Goal: Task Accomplishment & Management: Manage account settings

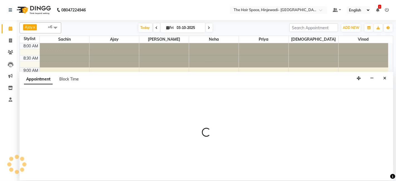
select select "78024"
select select "660"
select select "tentative"
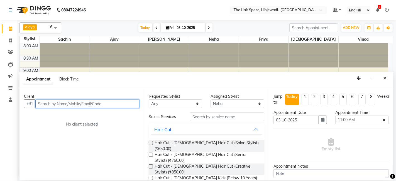
click at [114, 102] on input "text" at bounding box center [87, 103] width 104 height 9
type input "959033627"
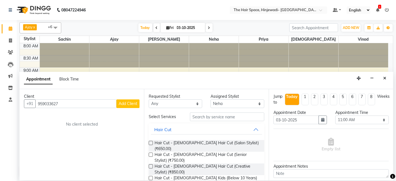
click at [131, 104] on span "Add Client" at bounding box center [128, 103] width 19 height 5
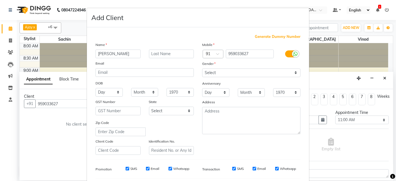
type input "[PERSON_NAME]"
click at [156, 51] on input "text" at bounding box center [171, 54] width 45 height 9
type input "Shinde"
click at [222, 71] on select "Select [DEMOGRAPHIC_DATA] [DEMOGRAPHIC_DATA] Other Prefer Not To Say" at bounding box center [251, 72] width 98 height 9
select select "[DEMOGRAPHIC_DATA]"
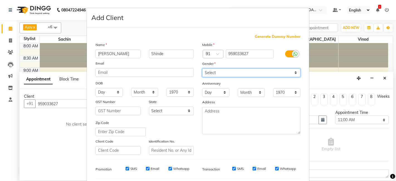
click at [202, 68] on select "Select [DEMOGRAPHIC_DATA] [DEMOGRAPHIC_DATA] Other Prefer Not To Say" at bounding box center [251, 72] width 98 height 9
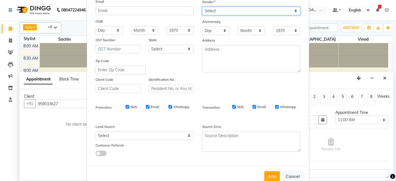
scroll to position [75, 0]
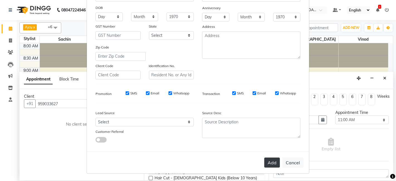
click at [269, 160] on button "Add" at bounding box center [272, 163] width 16 height 10
select select
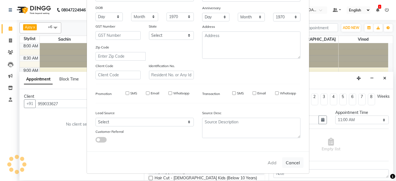
select select
checkbox input "false"
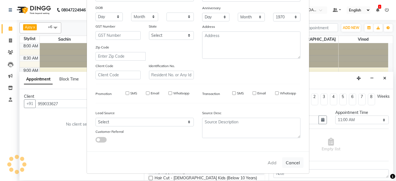
checkbox input "false"
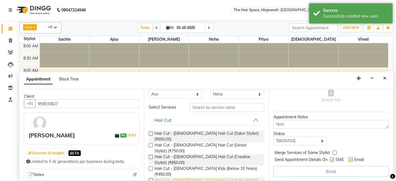
scroll to position [0, 0]
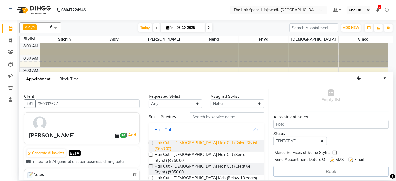
click at [205, 145] on span "Hair Cut - [DEMOGRAPHIC_DATA] Hair Cut (Salon Stylist) (₹650.00)" at bounding box center [206, 146] width 105 height 12
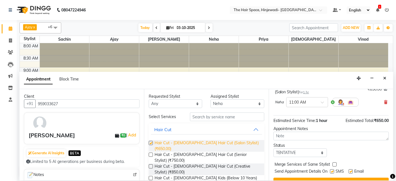
checkbox input "false"
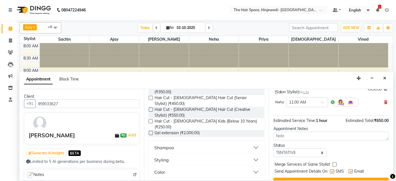
scroll to position [124, 0]
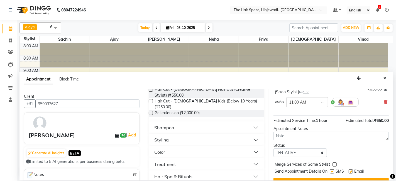
click at [175, 173] on div "Hair Spa & Rituals" at bounding box center [173, 176] width 38 height 7
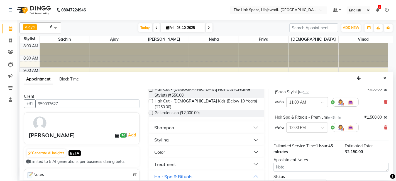
checkbox input "false"
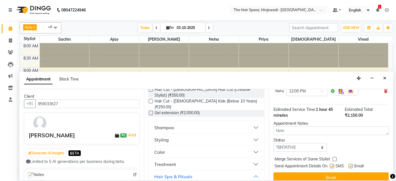
click at [332, 164] on label at bounding box center [332, 166] width 4 height 4
click at [332, 165] on input "checkbox" at bounding box center [332, 167] width 4 height 4
checkbox input "false"
click at [351, 164] on label at bounding box center [350, 166] width 4 height 4
click at [351, 165] on input "checkbox" at bounding box center [350, 167] width 4 height 4
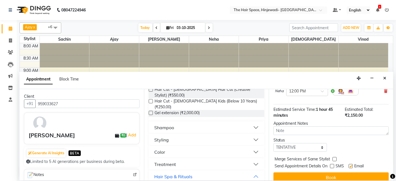
checkbox input "false"
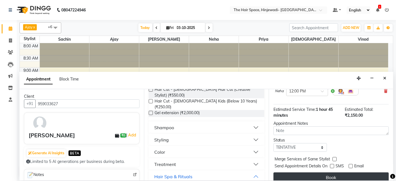
click at [337, 172] on button "Book" at bounding box center [330, 177] width 115 height 10
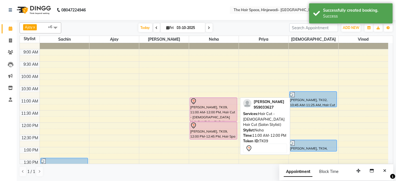
scroll to position [31, 0]
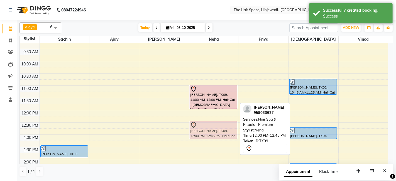
drag, startPoint x: 203, startPoint y: 123, endPoint x: 205, endPoint y: 137, distance: 14.3
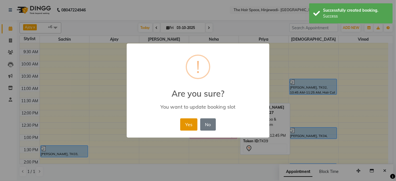
click at [190, 124] on button "Yes" at bounding box center [188, 124] width 17 height 12
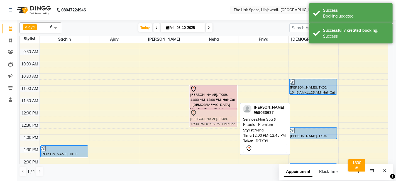
drag, startPoint x: 217, startPoint y: 130, endPoint x: 217, endPoint y: 117, distance: 13.4
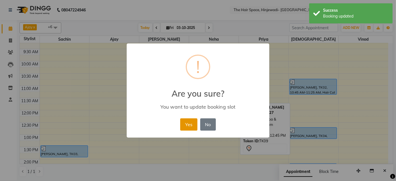
click at [192, 125] on button "Yes" at bounding box center [188, 124] width 17 height 12
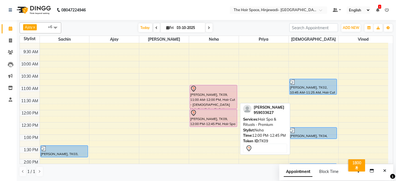
click at [209, 115] on div "[PERSON_NAME], TK09, 12:00 PM-12:45 PM, Hair Spa & Rituals - Premium" at bounding box center [213, 117] width 47 height 17
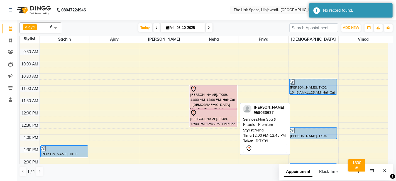
click at [209, 115] on div "[PERSON_NAME], TK09, 12:00 PM-12:45 PM, Hair Spa & Rituals - Premium" at bounding box center [213, 117] width 47 height 17
select select "7"
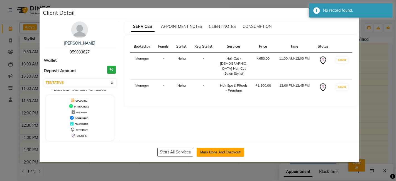
click at [206, 149] on button "Mark Done And Checkout" at bounding box center [220, 152] width 48 height 9
select select "service"
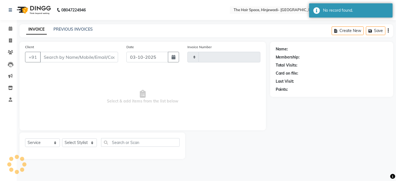
type input "2588"
select select "6697"
type input "959033627"
select select "78024"
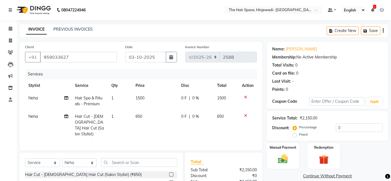
click at [245, 114] on icon at bounding box center [245, 116] width 3 height 4
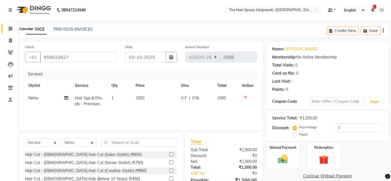
click at [8, 31] on span at bounding box center [11, 29] width 10 height 6
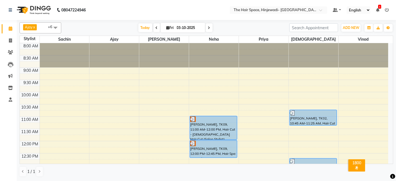
scroll to position [31, 0]
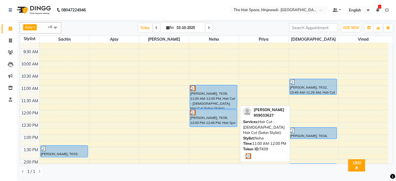
click at [208, 100] on div "[PERSON_NAME], TK09, 11:00 AM-12:00 PM, Hair Cut - [DEMOGRAPHIC_DATA] Hair Cut …" at bounding box center [213, 96] width 47 height 23
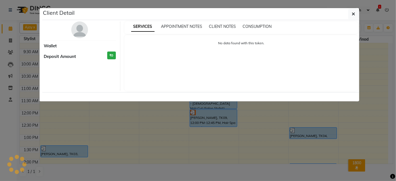
select select "3"
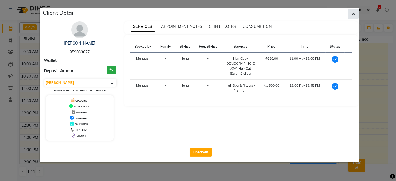
click at [355, 14] on button "button" at bounding box center [353, 14] width 11 height 11
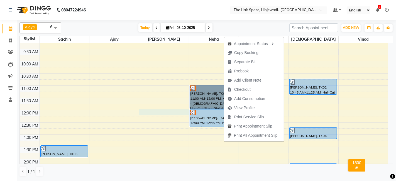
select select "62842"
select select "tentative"
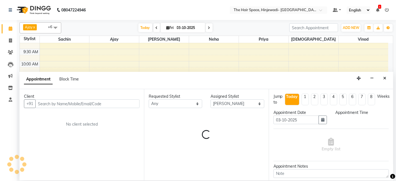
select select "720"
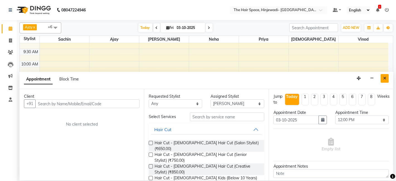
click at [386, 77] on icon "Close" at bounding box center [384, 78] width 3 height 4
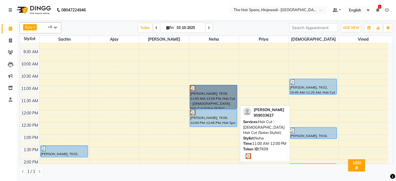
scroll to position [0, 0]
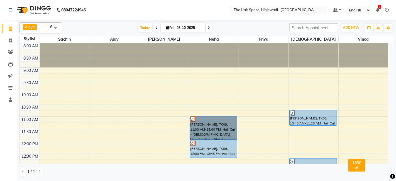
select select "78024"
select select "tentative"
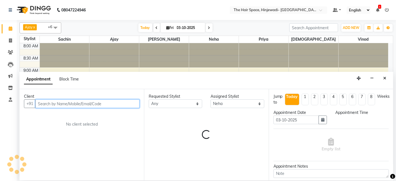
select select "555"
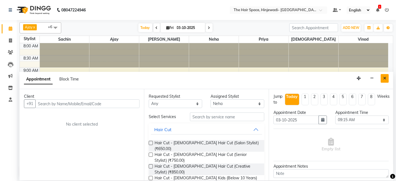
click at [386, 75] on button "Close" at bounding box center [384, 78] width 8 height 9
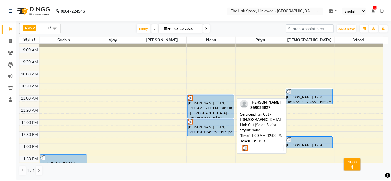
scroll to position [31, 0]
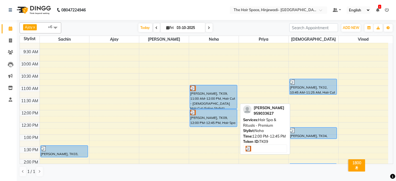
click at [223, 117] on div "[PERSON_NAME], TK09, 12:00 PM-12:45 PM, Hair Spa & Rituals - Premium" at bounding box center [213, 117] width 47 height 17
select select "3"
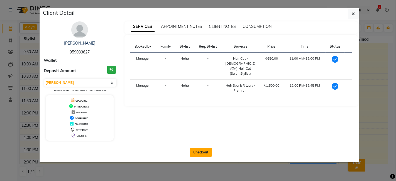
click at [205, 152] on button "Checkout" at bounding box center [201, 152] width 22 height 9
select select "service"
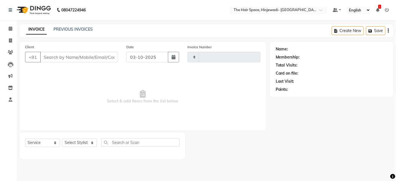
type input "2588"
select select "6697"
type input "959033627"
select select "78024"
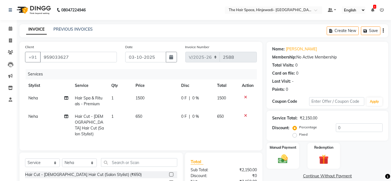
click at [243, 116] on div at bounding box center [248, 116] width 12 height 4
click at [245, 115] on icon at bounding box center [245, 116] width 3 height 4
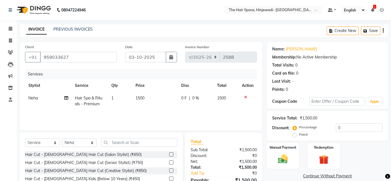
click at [142, 97] on span "1500" at bounding box center [140, 97] width 9 height 5
select select "78024"
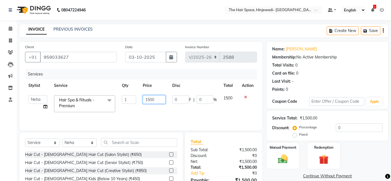
click at [159, 100] on input "1500" at bounding box center [154, 99] width 23 height 9
type input "1"
type input "999"
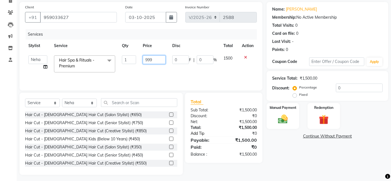
scroll to position [42, 0]
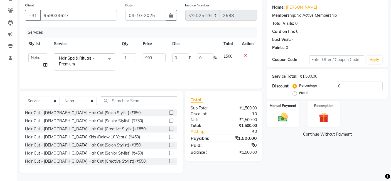
click at [296, 164] on div "Name: [PERSON_NAME] Membership: No Active Membership Total Visits: 0 Card on fi…" at bounding box center [330, 86] width 126 height 173
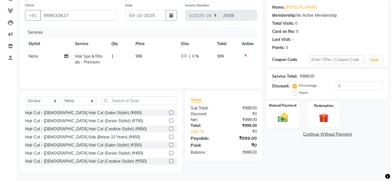
click at [289, 126] on div "Manual Payment" at bounding box center [283, 113] width 34 height 27
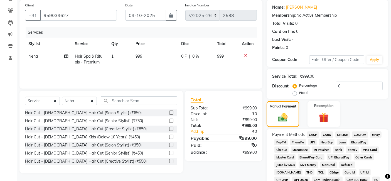
click at [375, 133] on span "GPay" at bounding box center [375, 134] width 11 height 6
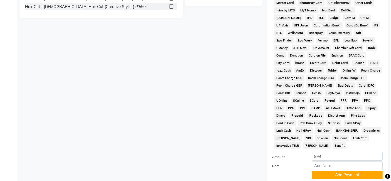
scroll to position [227, 0]
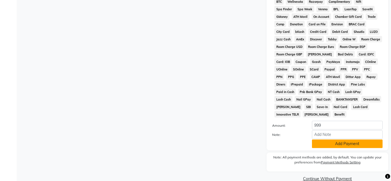
click at [371, 139] on button "Add Payment" at bounding box center [347, 143] width 71 height 9
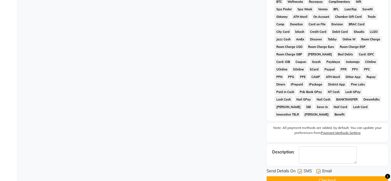
scroll to position [233, 0]
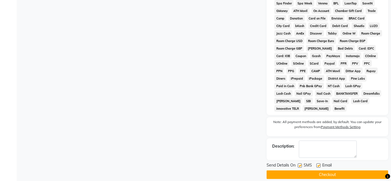
click at [298, 163] on label at bounding box center [300, 165] width 4 height 4
click at [298, 164] on input "checkbox" at bounding box center [300, 166] width 4 height 4
checkbox input "false"
click at [318, 163] on label at bounding box center [318, 165] width 4 height 4
click at [318, 164] on input "checkbox" at bounding box center [318, 166] width 4 height 4
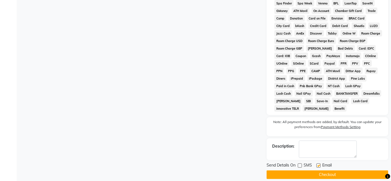
checkbox input "false"
click at [321, 170] on button "Checkout" at bounding box center [328, 174] width 122 height 9
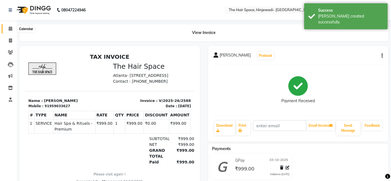
click at [10, 28] on icon at bounding box center [11, 28] width 4 height 4
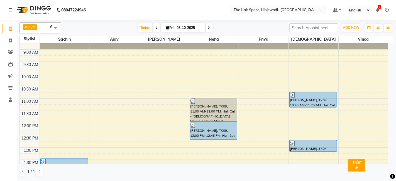
scroll to position [31, 0]
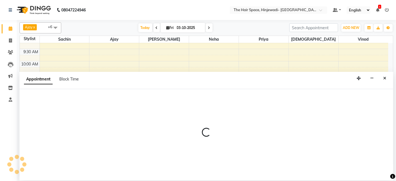
select select "84667"
select select "630"
select select "tentative"
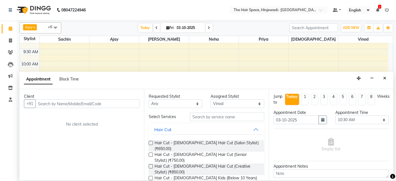
click at [70, 104] on input "text" at bounding box center [87, 103] width 104 height 9
type input "9678367437"
click at [128, 100] on button "Add Client" at bounding box center [127, 103] width 23 height 9
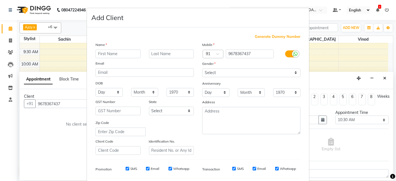
click at [103, 54] on input "text" at bounding box center [117, 54] width 45 height 9
type input "[PERSON_NAME]"
click at [164, 53] on input "text" at bounding box center [171, 54] width 45 height 9
type input "Kalwar"
click at [215, 73] on select "Select [DEMOGRAPHIC_DATA] [DEMOGRAPHIC_DATA] Other Prefer Not To Say" at bounding box center [251, 72] width 98 height 9
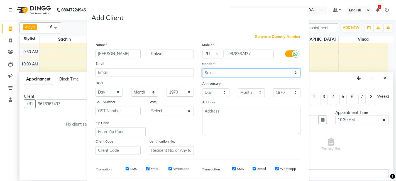
select select "[DEMOGRAPHIC_DATA]"
click at [202, 68] on select "Select [DEMOGRAPHIC_DATA] [DEMOGRAPHIC_DATA] Other Prefer Not To Say" at bounding box center [251, 72] width 98 height 9
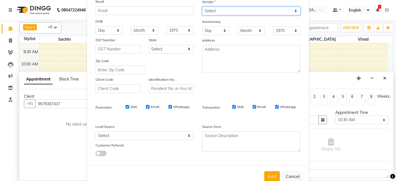
scroll to position [75, 0]
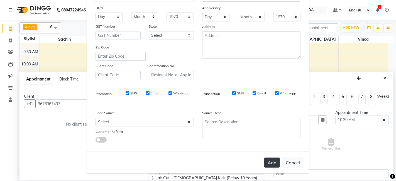
click at [269, 160] on button "Add" at bounding box center [272, 163] width 16 height 10
select select
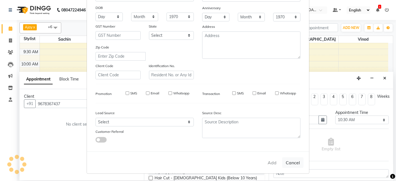
select select
checkbox input "false"
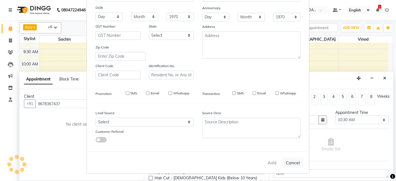
checkbox input "false"
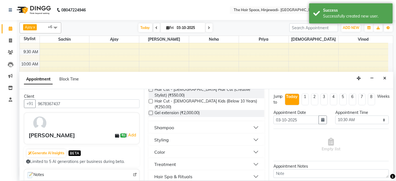
scroll to position [154, 0]
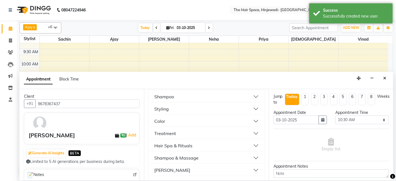
click at [173, 142] on div "Hair Spa & Rituals" at bounding box center [173, 145] width 38 height 7
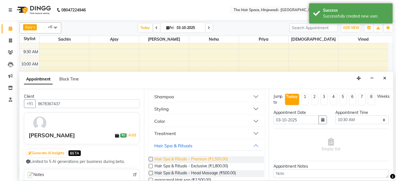
click at [179, 156] on span "Hair Spa & Rituals - Premium (₹1,500.00)" at bounding box center [190, 159] width 73 height 7
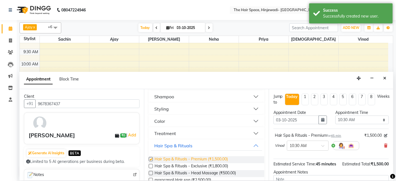
checkbox input "false"
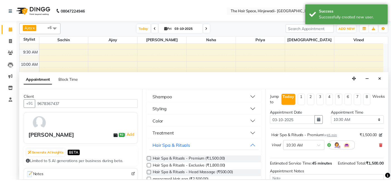
scroll to position [61, 0]
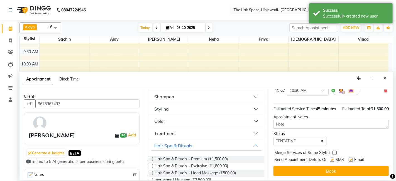
click at [331, 159] on label at bounding box center [332, 160] width 4 height 4
click at [331, 159] on input "checkbox" at bounding box center [332, 160] width 4 height 4
checkbox input "false"
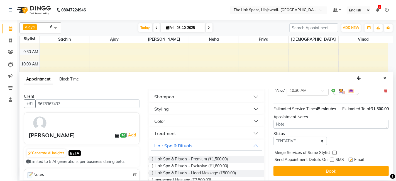
drag, startPoint x: 350, startPoint y: 158, endPoint x: 351, endPoint y: 164, distance: 6.5
click at [351, 158] on label at bounding box center [350, 160] width 4 height 4
click at [351, 158] on input "checkbox" at bounding box center [350, 160] width 4 height 4
checkbox input "false"
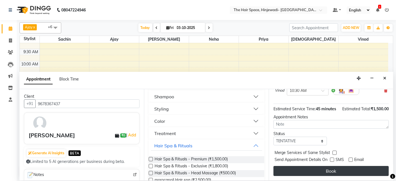
click at [351, 173] on button "Book" at bounding box center [330, 171] width 115 height 10
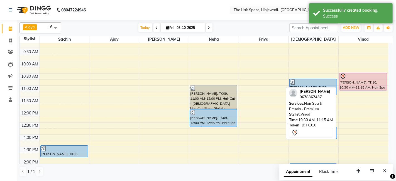
click at [351, 78] on div at bounding box center [363, 76] width 47 height 7
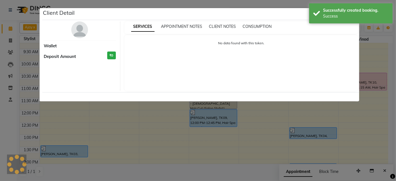
select select "7"
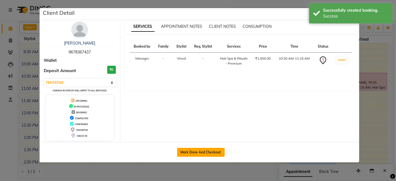
click at [213, 150] on button "Mark Done And Checkout" at bounding box center [201, 152] width 48 height 9
select select "service"
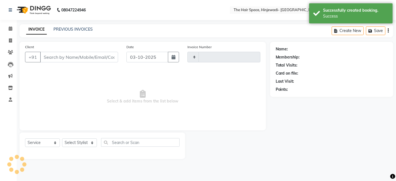
type input "2589"
select select "3"
select select "6697"
type input "9678367437"
select select "84667"
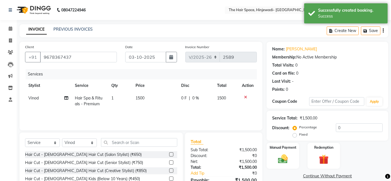
click at [145, 99] on td "1500" at bounding box center [155, 101] width 46 height 18
select select "84667"
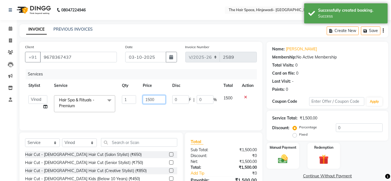
click at [154, 100] on input "1500" at bounding box center [154, 99] width 23 height 9
type input "1"
type input "999"
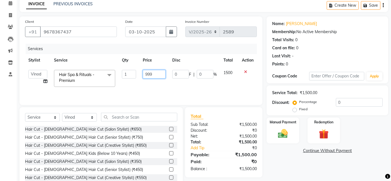
scroll to position [42, 0]
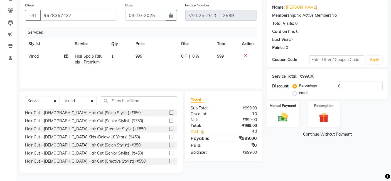
click at [281, 154] on div "Name: [PERSON_NAME] Membership: No Active Membership Total Visits: 0 Card on fi…" at bounding box center [330, 86] width 126 height 173
click at [278, 112] on img at bounding box center [283, 117] width 17 height 12
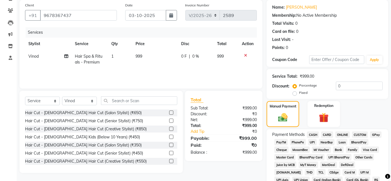
click at [373, 134] on span "GPay" at bounding box center [375, 134] width 11 height 6
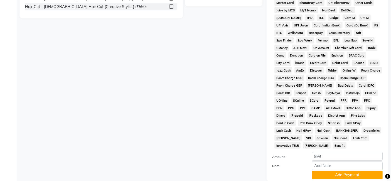
scroll to position [231, 0]
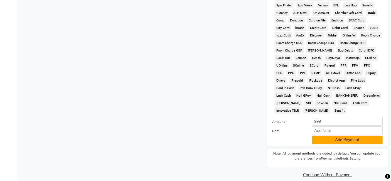
click at [344, 136] on button "Add Payment" at bounding box center [347, 140] width 71 height 9
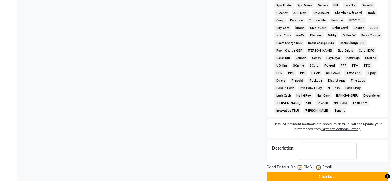
click at [299, 165] on label at bounding box center [300, 167] width 4 height 4
click at [299, 166] on input "checkbox" at bounding box center [300, 168] width 4 height 4
checkbox input "false"
click at [317, 165] on label at bounding box center [318, 167] width 4 height 4
click at [317, 166] on input "checkbox" at bounding box center [318, 168] width 4 height 4
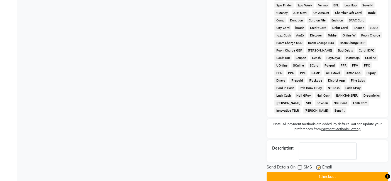
checkbox input "false"
click at [319, 172] on button "Checkout" at bounding box center [328, 176] width 122 height 9
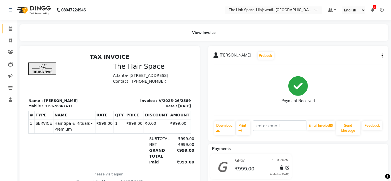
click at [10, 25] on link "Calendar" at bounding box center [8, 28] width 13 height 9
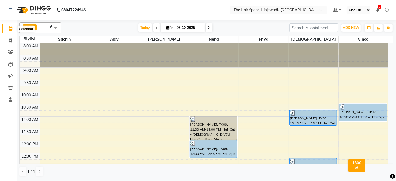
click at [11, 29] on icon at bounding box center [11, 28] width 4 height 4
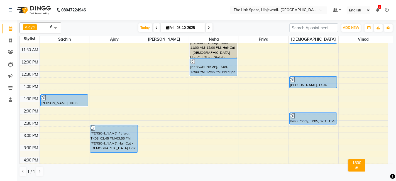
scroll to position [76, 0]
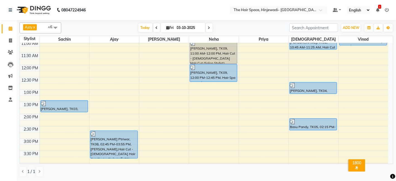
click at [142, 85] on div "8:00 AM 8:30 AM 9:00 AM 9:30 AM 10:00 AM 10:30 AM 11:00 AM 11:30 AM 12:00 PM 12…" at bounding box center [204, 150] width 368 height 367
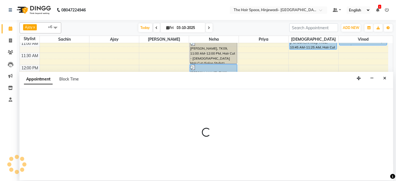
select select "62842"
select select "765"
select select "tentative"
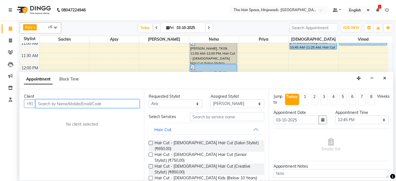
click at [84, 105] on input "text" at bounding box center [87, 103] width 104 height 9
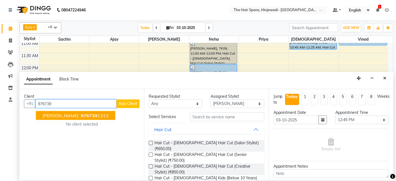
click at [75, 116] on span "[PERSON_NAME]" at bounding box center [61, 116] width 36 height 6
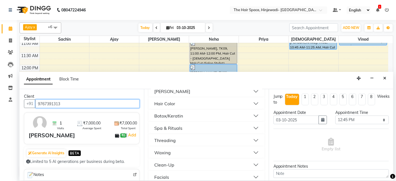
scroll to position [247, 0]
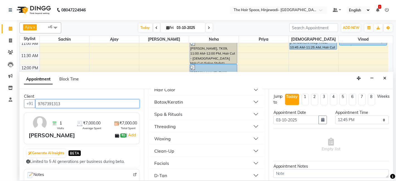
type input "9767391313"
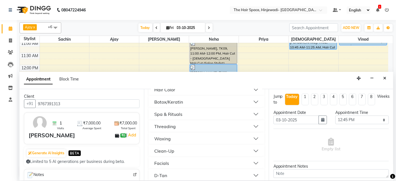
click at [160, 160] on div "Facials" at bounding box center [161, 163] width 15 height 7
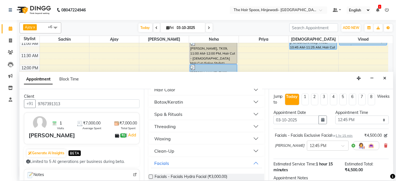
checkbox input "false"
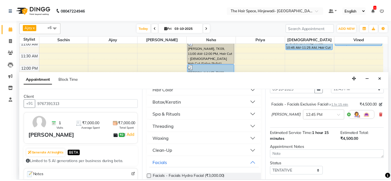
scroll to position [61, 0]
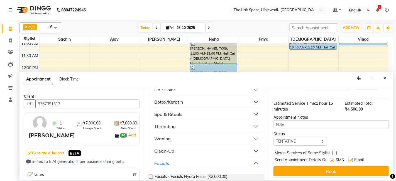
click at [332, 159] on label at bounding box center [332, 160] width 4 height 4
click at [332, 159] on input "checkbox" at bounding box center [332, 161] width 4 height 4
checkbox input "false"
click at [351, 158] on label at bounding box center [350, 160] width 4 height 4
click at [351, 159] on input "checkbox" at bounding box center [350, 161] width 4 height 4
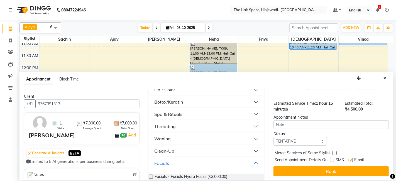
checkbox input "false"
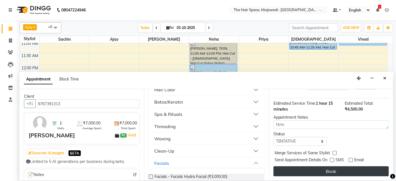
click at [353, 167] on button "Book" at bounding box center [330, 171] width 115 height 10
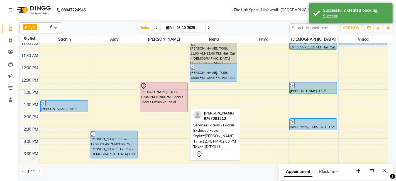
click at [153, 93] on div "[PERSON_NAME], TK11, 12:45 PM-02:00 PM, Facials - Facials Exclusive Facial" at bounding box center [163, 96] width 47 height 29
select select "7"
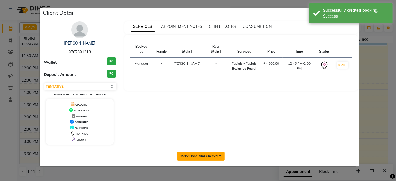
click at [204, 153] on button "Mark Done And Checkout" at bounding box center [201, 156] width 48 height 9
select select "6697"
select select "service"
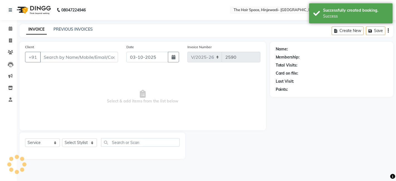
select select "3"
type input "9767391313"
select select "62842"
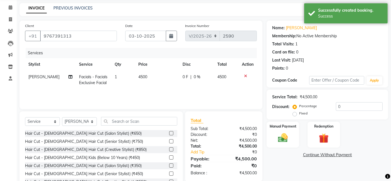
scroll to position [31, 0]
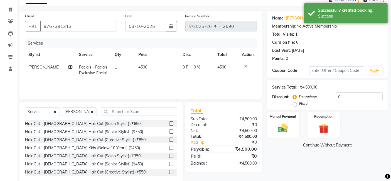
click at [144, 66] on span "4500" at bounding box center [142, 67] width 9 height 5
select select "62842"
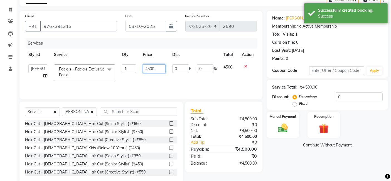
click at [160, 68] on input "4500" at bounding box center [154, 68] width 23 height 9
type input "4"
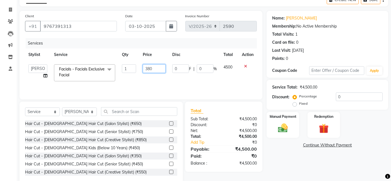
type input "3800"
click at [261, 161] on div "₹4,500.00" at bounding box center [242, 163] width 37 height 6
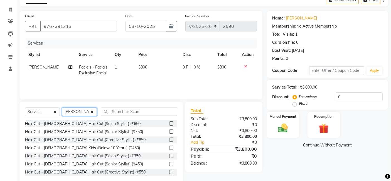
click at [92, 110] on select "Select Stylist [PERSON_NAME] Jyoti [PERSON_NAME] Manager [PERSON_NAME] Priya Sa…" at bounding box center [79, 111] width 35 height 9
select select "52136"
click at [62, 107] on select "Select Stylist [PERSON_NAME] Jyoti [PERSON_NAME] Manager [PERSON_NAME] Priya Sa…" at bounding box center [79, 111] width 35 height 9
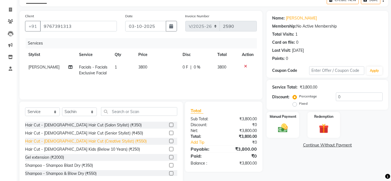
click at [99, 142] on div "Hair Cut - [DEMOGRAPHIC_DATA] Hair Cut (Creative Stylist) (₹550)" at bounding box center [86, 141] width 122 height 6
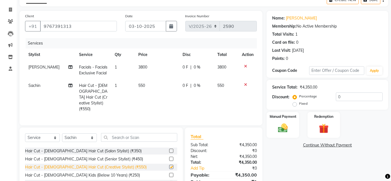
checkbox input "false"
click at [144, 82] on td "550" at bounding box center [157, 97] width 44 height 36
select select "52136"
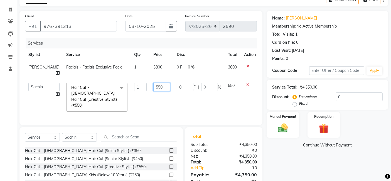
click at [153, 83] on input "550" at bounding box center [161, 87] width 17 height 9
type input "500"
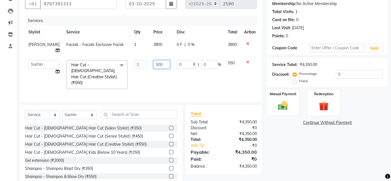
scroll to position [54, 0]
click at [299, 137] on div "Name: [PERSON_NAME] Membership: No Active Membership Total Visits: 1 Card on fi…" at bounding box center [330, 87] width 126 height 198
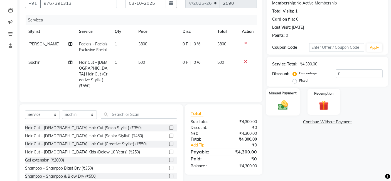
click at [295, 103] on div "Manual Payment" at bounding box center [283, 101] width 34 height 27
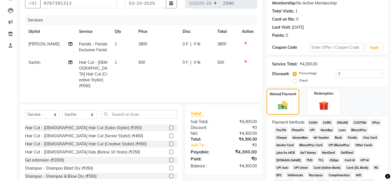
click at [378, 123] on span "GPay" at bounding box center [375, 122] width 11 height 6
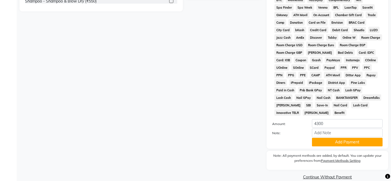
scroll to position [231, 0]
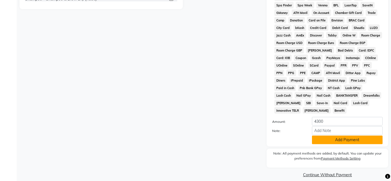
click at [373, 136] on button "Add Payment" at bounding box center [347, 140] width 71 height 9
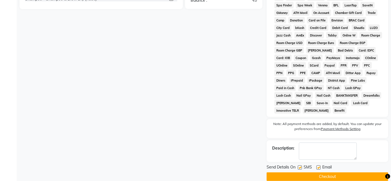
scroll to position [233, 0]
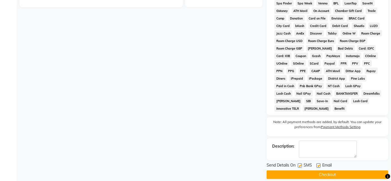
drag, startPoint x: 301, startPoint y: 159, endPoint x: 307, endPoint y: 161, distance: 6.2
click at [301, 163] on label at bounding box center [300, 165] width 4 height 4
click at [301, 164] on input "checkbox" at bounding box center [300, 166] width 4 height 4
checkbox input "false"
drag, startPoint x: 319, startPoint y: 159, endPoint x: 319, endPoint y: 166, distance: 7.8
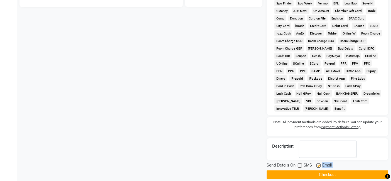
click at [319, 166] on div "Send Details On SMS Email Checkout" at bounding box center [328, 170] width 122 height 17
click at [318, 162] on div "Email" at bounding box center [326, 165] width 20 height 7
click at [318, 163] on label at bounding box center [318, 165] width 4 height 4
click at [318, 164] on input "checkbox" at bounding box center [318, 166] width 4 height 4
checkbox input "false"
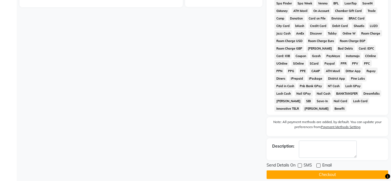
click at [323, 170] on button "Checkout" at bounding box center [328, 174] width 122 height 9
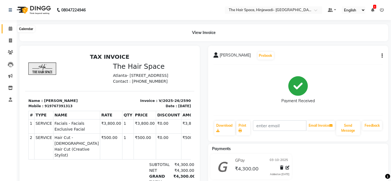
click at [10, 26] on span at bounding box center [11, 29] width 10 height 6
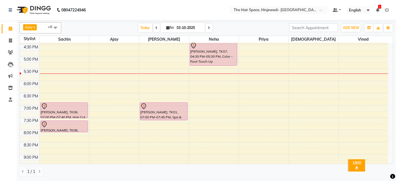
scroll to position [208, 0]
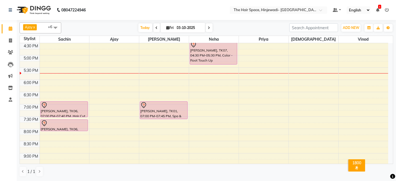
click at [209, 28] on icon at bounding box center [209, 27] width 2 height 3
type input "04-10-2025"
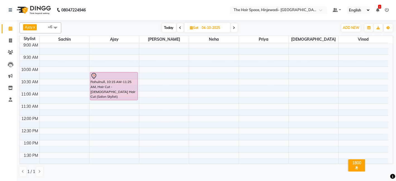
scroll to position [0, 0]
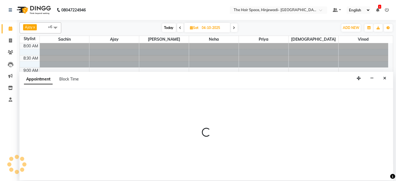
select select "62842"
select select "tentative"
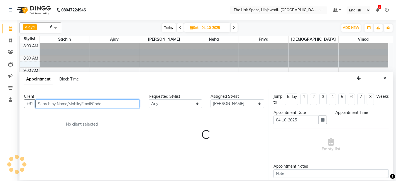
select select "690"
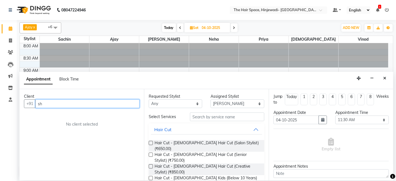
type input "s"
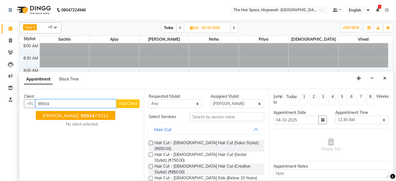
click at [86, 115] on span "99934" at bounding box center [88, 116] width 14 height 6
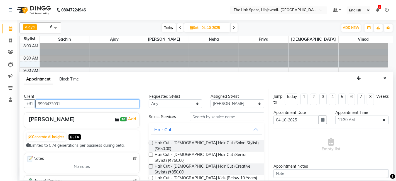
type input "9993473031"
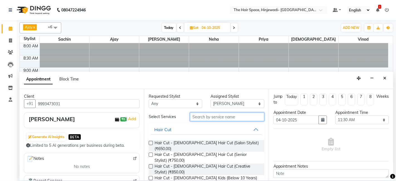
click at [219, 117] on input "text" at bounding box center [227, 116] width 74 height 9
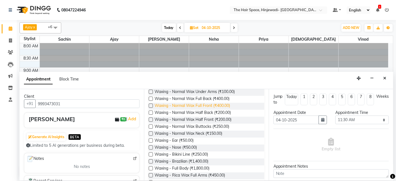
scroll to position [185, 0]
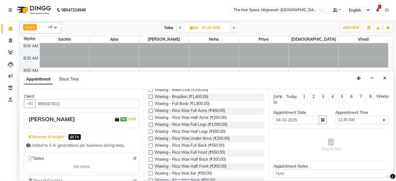
type input "wax"
click at [151, 111] on label at bounding box center [151, 111] width 4 height 4
click at [151, 111] on input "checkbox" at bounding box center [151, 111] width 4 height 4
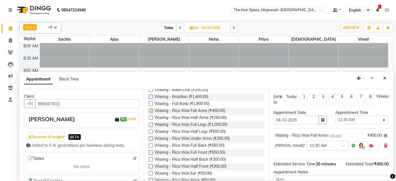
checkbox input "false"
click at [150, 138] on label at bounding box center [151, 138] width 4 height 4
click at [150, 138] on input "checkbox" at bounding box center [151, 139] width 4 height 4
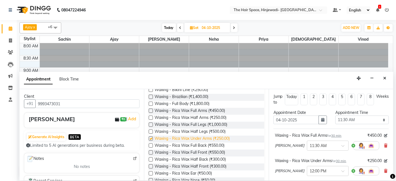
checkbox input "false"
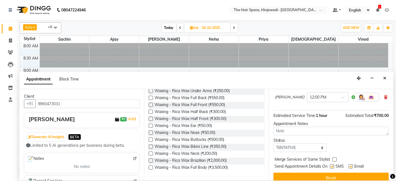
scroll to position [80, 0]
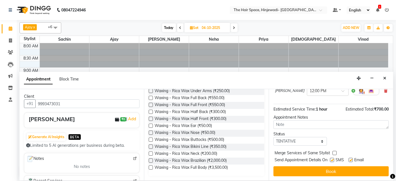
click at [331, 158] on label at bounding box center [332, 160] width 4 height 4
click at [331, 159] on input "checkbox" at bounding box center [332, 161] width 4 height 4
checkbox input "false"
click at [350, 159] on label at bounding box center [350, 160] width 4 height 4
click at [350, 159] on input "checkbox" at bounding box center [350, 161] width 4 height 4
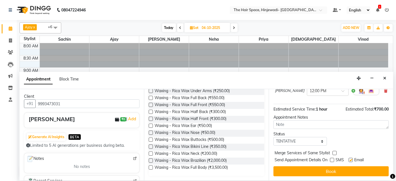
checkbox input "false"
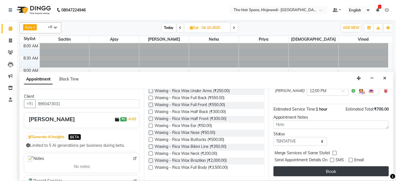
click at [344, 174] on button "Book" at bounding box center [330, 171] width 115 height 10
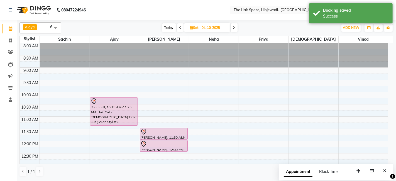
click at [179, 26] on icon at bounding box center [180, 27] width 2 height 3
type input "03-10-2025"
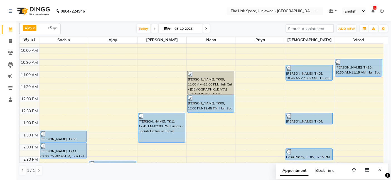
scroll to position [33, 0]
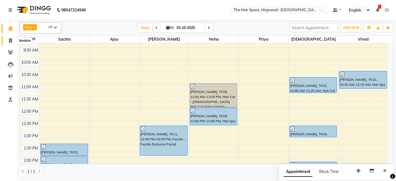
click at [11, 40] on icon at bounding box center [10, 40] width 3 height 4
select select "6697"
select select "service"
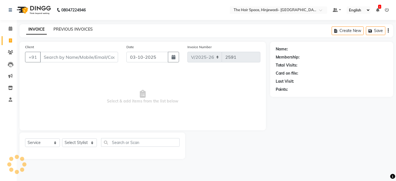
click at [66, 27] on link "PREVIOUS INVOICES" at bounding box center [72, 29] width 39 height 5
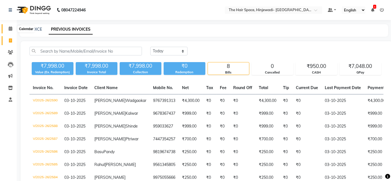
click at [11, 29] on icon at bounding box center [11, 28] width 4 height 4
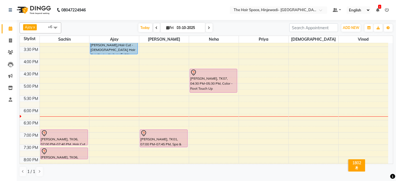
scroll to position [185, 0]
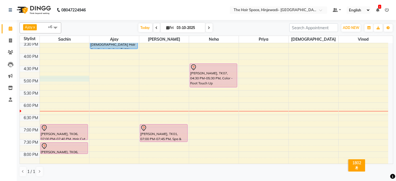
click at [42, 78] on div "8:00 AM 8:30 AM 9:00 AM 9:30 AM 10:00 AM 10:30 AM 11:00 AM 11:30 AM 12:00 PM 12…" at bounding box center [204, 41] width 368 height 367
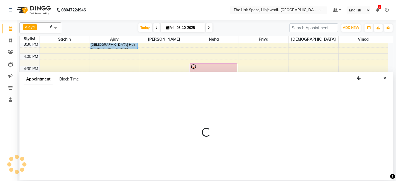
select select "52136"
select select "tentative"
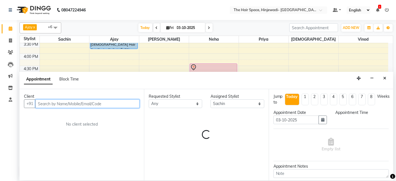
select select "1020"
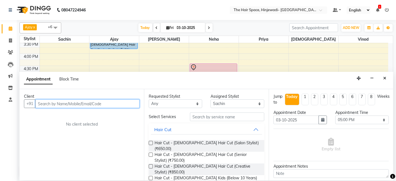
click at [53, 104] on input "text" at bounding box center [87, 103] width 104 height 9
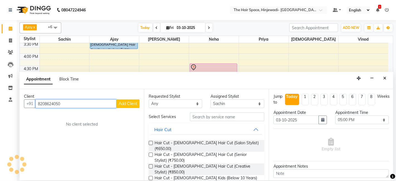
type input "8208624050"
click at [127, 102] on span "Add Client" at bounding box center [128, 103] width 19 height 5
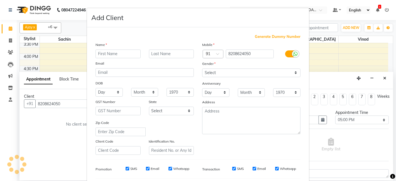
click at [124, 53] on input "text" at bounding box center [117, 54] width 45 height 9
type input "[PERSON_NAME]"
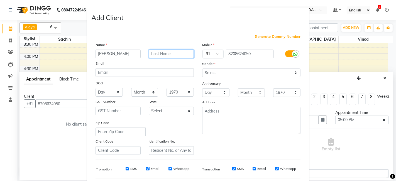
click at [163, 54] on input "text" at bounding box center [171, 54] width 45 height 9
type input "[PERSON_NAME]"
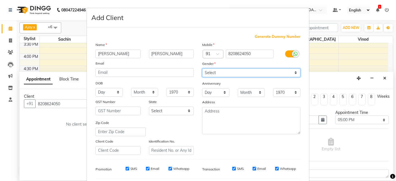
click at [214, 72] on select "Select [DEMOGRAPHIC_DATA] [DEMOGRAPHIC_DATA] Other Prefer Not To Say" at bounding box center [251, 72] width 98 height 9
select select "[DEMOGRAPHIC_DATA]"
click at [202, 68] on select "Select [DEMOGRAPHIC_DATA] [DEMOGRAPHIC_DATA] Other Prefer Not To Say" at bounding box center [251, 72] width 98 height 9
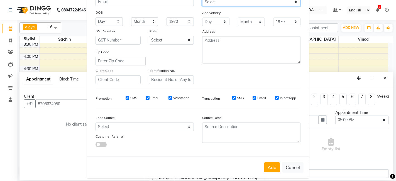
scroll to position [75, 0]
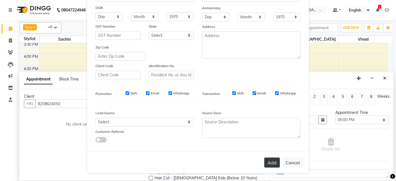
click at [274, 163] on button "Add" at bounding box center [272, 163] width 16 height 10
select select
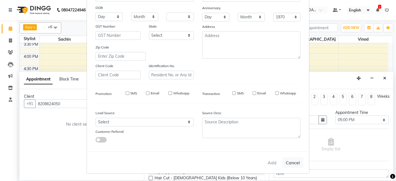
select select
checkbox input "false"
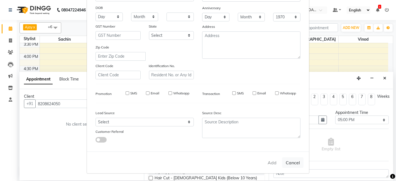
checkbox input "false"
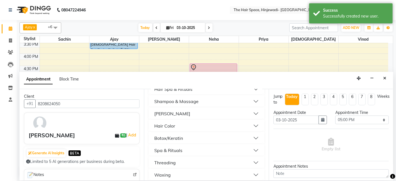
scroll to position [216, 0]
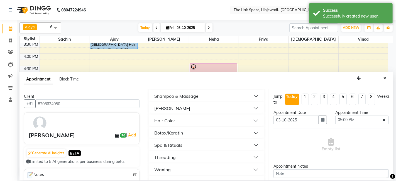
click at [178, 152] on button "Threading" at bounding box center [206, 157] width 111 height 10
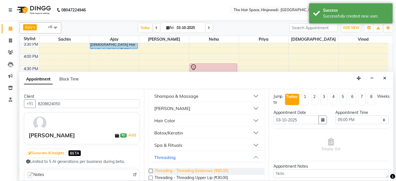
click at [186, 168] on span "Threading - Threading Eyebrows (₹60.00)" at bounding box center [191, 171] width 74 height 7
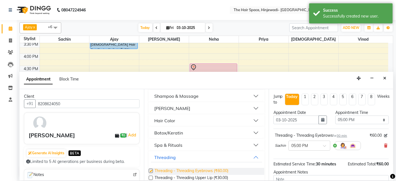
checkbox input "false"
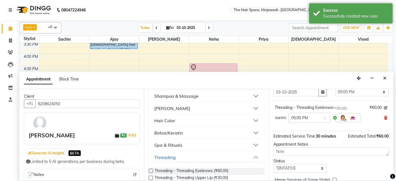
scroll to position [55, 0]
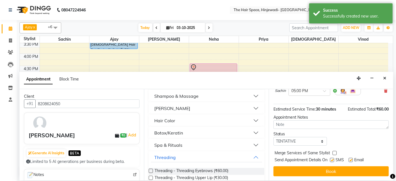
click at [332, 162] on div at bounding box center [332, 161] width 4 height 6
click at [332, 159] on label at bounding box center [332, 160] width 4 height 4
click at [332, 159] on input "checkbox" at bounding box center [332, 161] width 4 height 4
checkbox input "false"
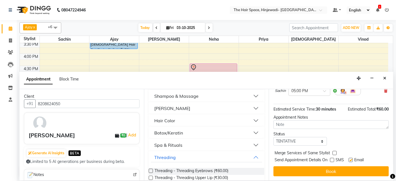
click at [351, 159] on label at bounding box center [350, 160] width 4 height 4
click at [351, 159] on input "checkbox" at bounding box center [350, 161] width 4 height 4
checkbox input "false"
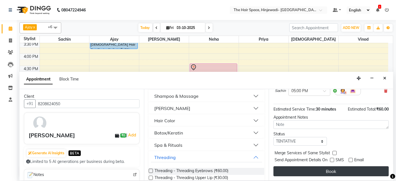
click at [351, 172] on button "Book" at bounding box center [330, 171] width 115 height 10
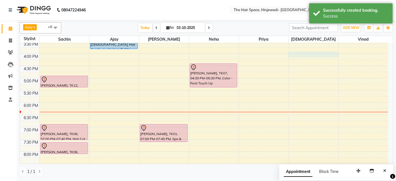
click at [304, 52] on div "8:00 AM 8:30 AM 9:00 AM 9:30 AM 10:00 AM 10:30 AM 11:00 AM 11:30 AM 12:00 PM 12…" at bounding box center [204, 41] width 368 height 367
select select "84666"
select select "tentative"
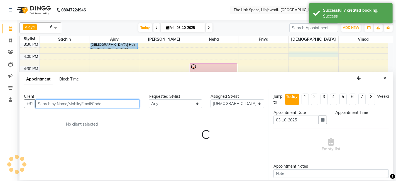
select select "960"
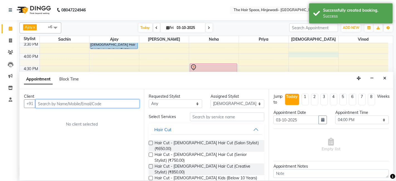
click at [103, 102] on input "text" at bounding box center [87, 103] width 104 height 9
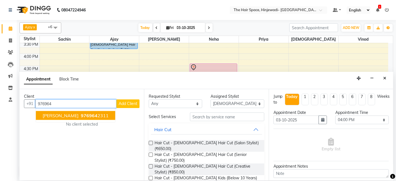
click at [69, 113] on span "[PERSON_NAME]" at bounding box center [61, 116] width 36 height 6
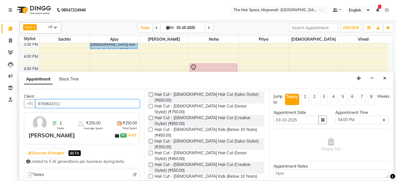
scroll to position [62, 0]
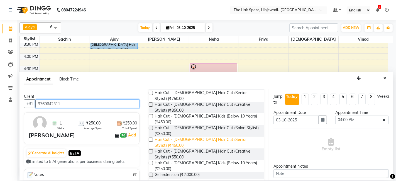
type input "9769642311"
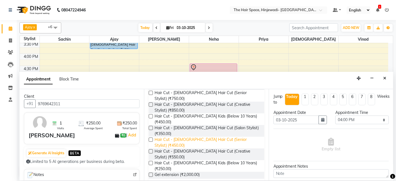
click at [216, 137] on span "Hair Cut - [DEMOGRAPHIC_DATA] Hair Cut (Senior Stylist) (₹450.00)" at bounding box center [206, 143] width 105 height 12
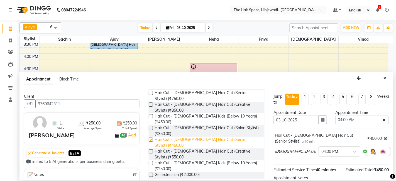
checkbox input "false"
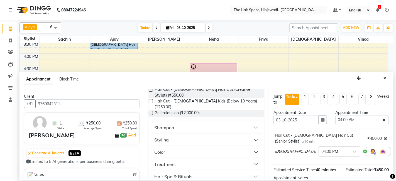
scroll to position [185, 0]
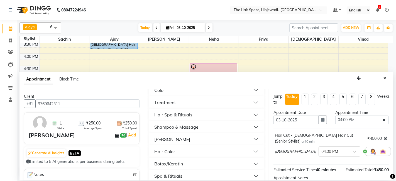
click at [176, 134] on button "[PERSON_NAME]" at bounding box center [206, 139] width 111 height 10
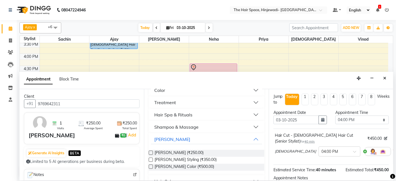
drag, startPoint x: 178, startPoint y: 112, endPoint x: 143, endPoint y: 49, distance: 72.4
click at [164, 83] on app-booking "Appointment Block Time Client +91 9769642311 1 Visits ₹250.00 Average Spent ₹25…" at bounding box center [205, 126] width 373 height 109
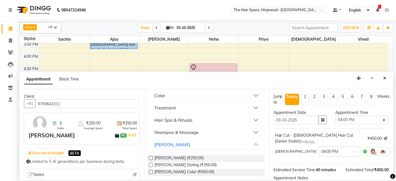
click at [205, 155] on div "[PERSON_NAME] (₹250.00)" at bounding box center [206, 158] width 115 height 7
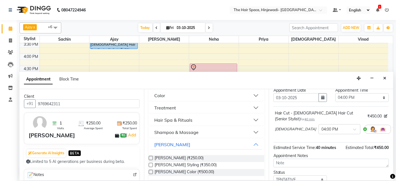
scroll to position [61, 0]
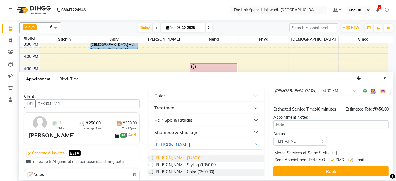
click at [168, 155] on span "[PERSON_NAME] (₹250.00)" at bounding box center [178, 158] width 49 height 7
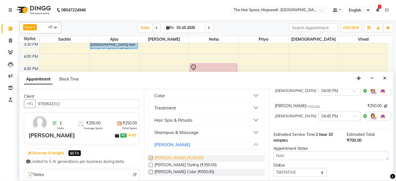
checkbox input "false"
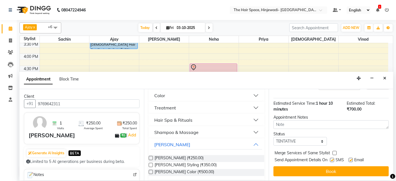
click at [332, 159] on label at bounding box center [332, 160] width 4 height 4
click at [332, 159] on input "checkbox" at bounding box center [332, 161] width 4 height 4
checkbox input "false"
click at [351, 161] on label at bounding box center [350, 160] width 4 height 4
click at [351, 161] on input "checkbox" at bounding box center [350, 161] width 4 height 4
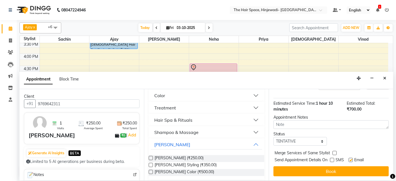
checkbox input "false"
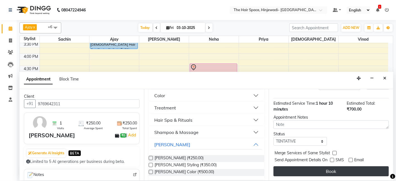
click at [346, 168] on button "Book" at bounding box center [330, 171] width 115 height 10
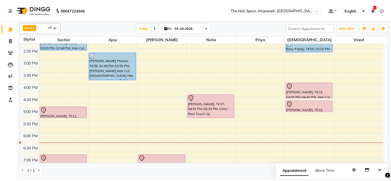
scroll to position [185, 0]
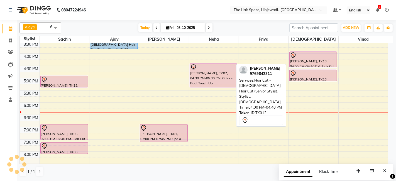
click at [302, 62] on div "[PERSON_NAME], TK13, 04:00 PM-04:40 PM, Hair Cut - [DEMOGRAPHIC_DATA] Hair Cut …" at bounding box center [312, 59] width 47 height 15
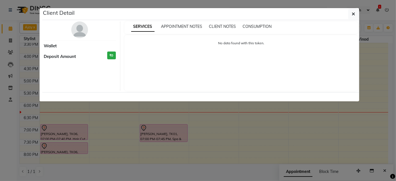
select select "7"
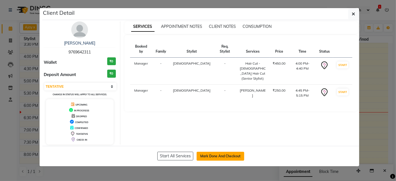
click at [222, 153] on button "Mark Done And Checkout" at bounding box center [220, 156] width 48 height 9
select select "service"
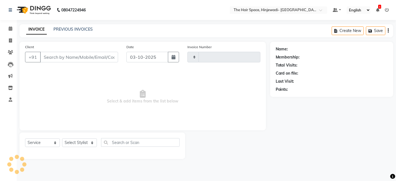
type input "2591"
select select "6697"
type input "9769642311"
select select "84666"
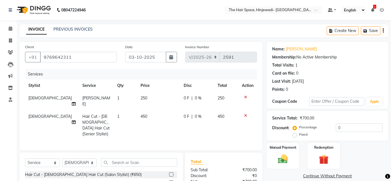
click at [141, 114] on span "450" at bounding box center [144, 116] width 7 height 5
select select "84666"
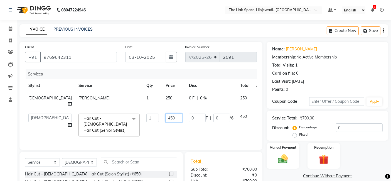
click at [166, 114] on input "450" at bounding box center [174, 118] width 17 height 9
type input "4"
type input "299"
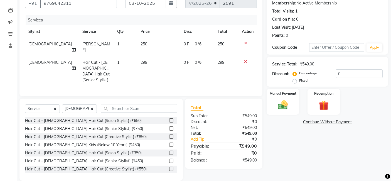
click at [281, 130] on div "Name: [PERSON_NAME] Membership: No Active Membership Total Visits: 1 Card on fi…" at bounding box center [330, 84] width 126 height 193
click at [286, 104] on img at bounding box center [283, 105] width 17 height 12
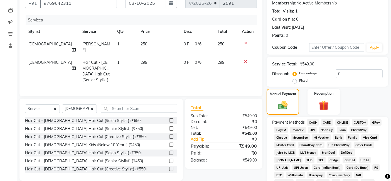
click at [378, 120] on span "GPay" at bounding box center [375, 122] width 11 height 6
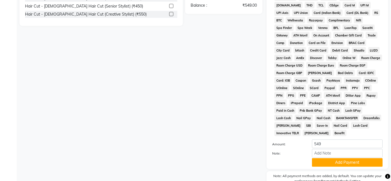
scroll to position [231, 0]
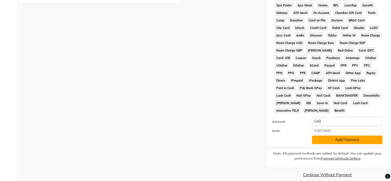
click at [361, 136] on button "Add Payment" at bounding box center [347, 140] width 71 height 9
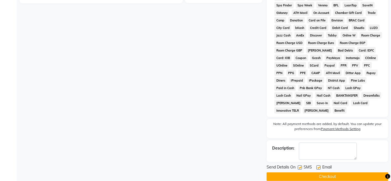
scroll to position [233, 0]
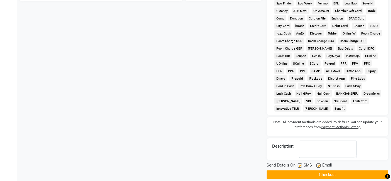
click at [300, 163] on label at bounding box center [300, 165] width 4 height 4
click at [300, 164] on input "checkbox" at bounding box center [300, 166] width 4 height 4
checkbox input "false"
drag, startPoint x: 317, startPoint y: 159, endPoint x: 317, endPoint y: 163, distance: 3.1
click at [317, 163] on label at bounding box center [318, 165] width 4 height 4
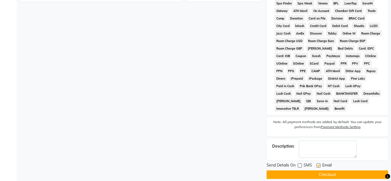
click at [317, 164] on input "checkbox" at bounding box center [318, 166] width 4 height 4
checkbox input "false"
click at [317, 170] on button "Checkout" at bounding box center [328, 174] width 122 height 9
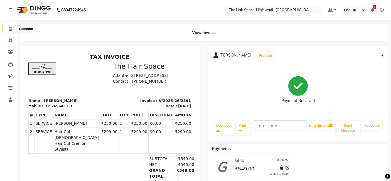
click at [9, 26] on span at bounding box center [11, 29] width 10 height 6
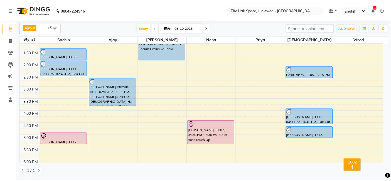
scroll to position [154, 0]
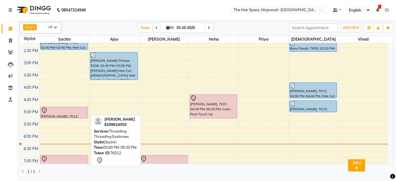
click at [77, 108] on div at bounding box center [64, 110] width 46 height 7
select select "7"
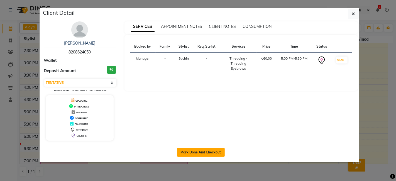
click at [189, 151] on button "Mark Done And Checkout" at bounding box center [201, 152] width 48 height 9
select select "6697"
select select "service"
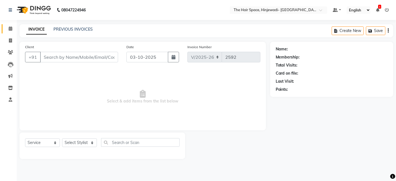
type input "8208624050"
select select "52136"
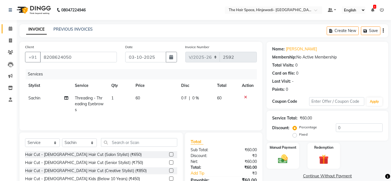
scroll to position [42, 0]
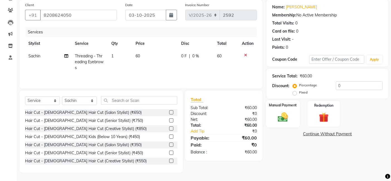
click at [281, 112] on img at bounding box center [283, 117] width 17 height 12
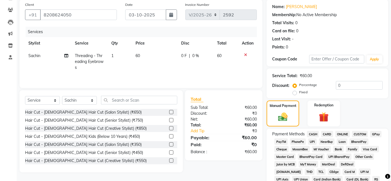
click at [373, 134] on span "GPay" at bounding box center [375, 134] width 11 height 6
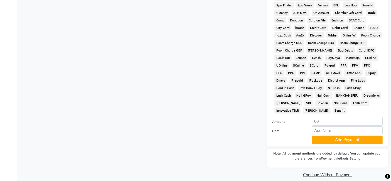
click at [373, 136] on button "Add Payment" at bounding box center [347, 140] width 71 height 9
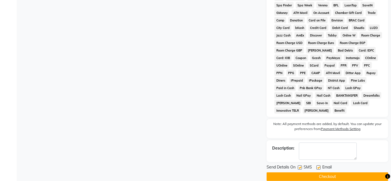
scroll to position [233, 0]
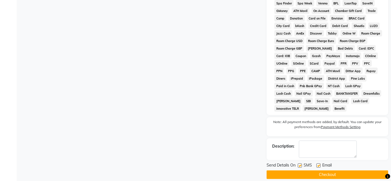
click at [300, 163] on label at bounding box center [300, 165] width 4 height 4
click at [300, 164] on input "checkbox" at bounding box center [300, 166] width 4 height 4
checkbox input "false"
drag, startPoint x: 319, startPoint y: 159, endPoint x: 318, endPoint y: 163, distance: 3.5
click at [319, 163] on label at bounding box center [318, 165] width 4 height 4
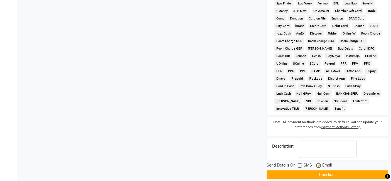
click at [319, 164] on input "checkbox" at bounding box center [318, 166] width 4 height 4
checkbox input "false"
click at [318, 170] on button "Checkout" at bounding box center [328, 174] width 122 height 9
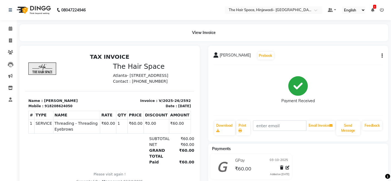
click at [283, 41] on div "View Invoice" at bounding box center [203, 32] width 369 height 17
click at [8, 29] on span at bounding box center [11, 29] width 10 height 6
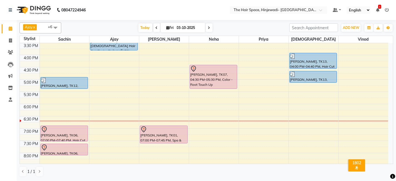
scroll to position [185, 0]
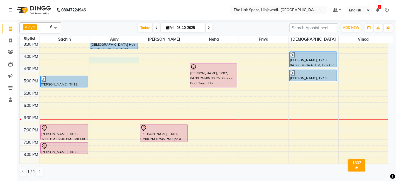
click at [93, 58] on div "8:00 AM 8:30 AM 9:00 AM 9:30 AM 10:00 AM 10:30 AM 11:00 AM 11:30 AM 12:00 PM 12…" at bounding box center [204, 41] width 368 height 367
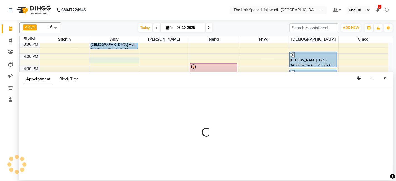
select select "52403"
select select "tentative"
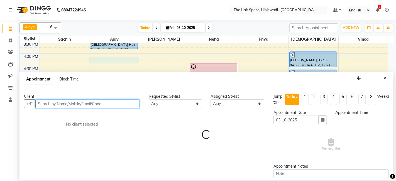
select select "975"
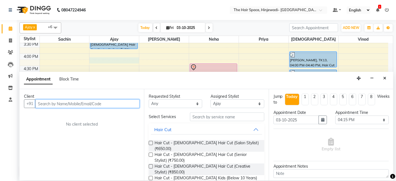
click at [81, 102] on input "text" at bounding box center [87, 103] width 104 height 9
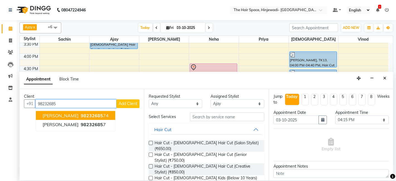
click at [71, 113] on span "[PERSON_NAME]" at bounding box center [61, 116] width 36 height 6
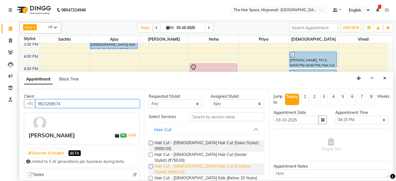
scroll to position [31, 0]
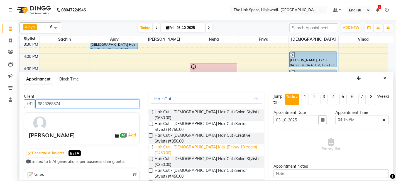
type input "9823268574"
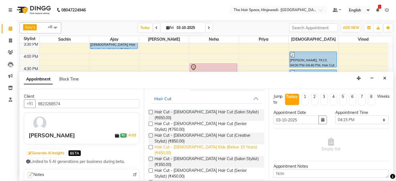
click at [203, 144] on span "Hair Cut - [DEMOGRAPHIC_DATA] Kids (Below 10 Years) (₹450.00)" at bounding box center [206, 150] width 105 height 12
checkbox input "false"
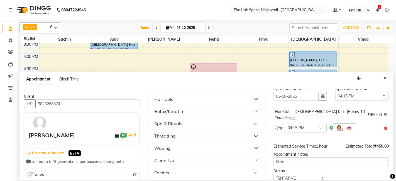
scroll to position [247, 0]
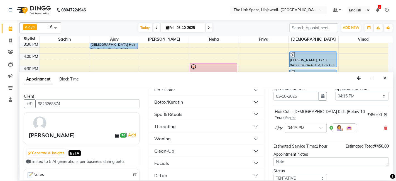
click at [183, 134] on button "Waxing" at bounding box center [206, 139] width 111 height 10
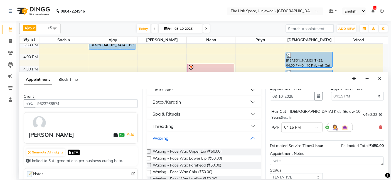
scroll to position [55, 0]
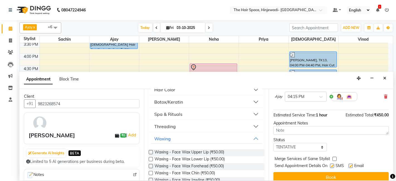
click at [332, 164] on label at bounding box center [332, 166] width 4 height 4
click at [332, 164] on input "checkbox" at bounding box center [332, 166] width 4 height 4
checkbox input "false"
drag, startPoint x: 351, startPoint y: 158, endPoint x: 351, endPoint y: 163, distance: 4.8
click at [351, 164] on label at bounding box center [350, 166] width 4 height 4
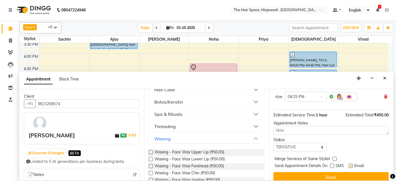
click at [351, 164] on input "checkbox" at bounding box center [350, 166] width 4 height 4
checkbox input "false"
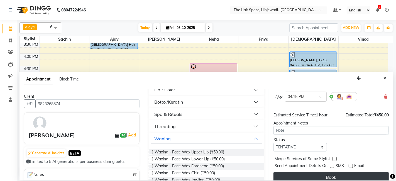
click at [351, 172] on button "Book" at bounding box center [330, 177] width 115 height 10
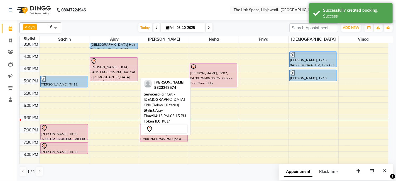
click at [102, 67] on div "[PERSON_NAME], TK14, 04:15 PM-05:15 PM, Hair Cut - [DEMOGRAPHIC_DATA] Kids (Bel…" at bounding box center [113, 69] width 47 height 23
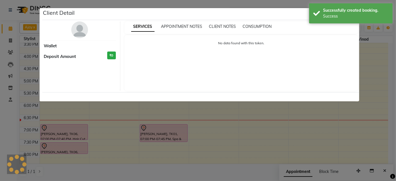
select select "7"
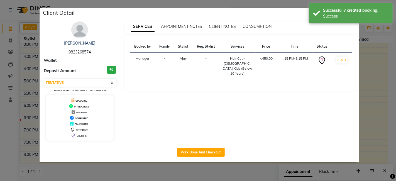
click at [78, 29] on img at bounding box center [79, 29] width 17 height 17
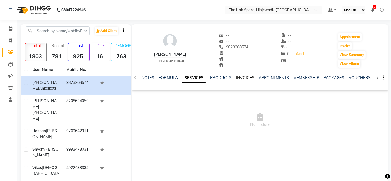
click at [242, 78] on link "INVOICES" at bounding box center [245, 77] width 18 height 5
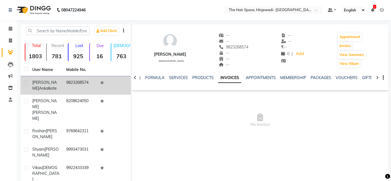
click at [28, 81] on td at bounding box center [25, 85] width 8 height 18
click at [26, 81] on label at bounding box center [26, 83] width 4 height 4
click at [26, 81] on input "checkbox" at bounding box center [26, 83] width 4 height 4
checkbox input "true"
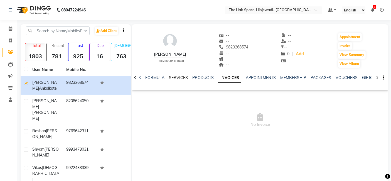
click at [175, 77] on link "SERVICES" at bounding box center [178, 77] width 19 height 5
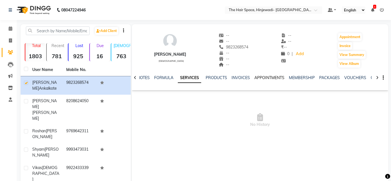
click at [269, 78] on link "APPOINTMENTS" at bounding box center [269, 77] width 30 height 5
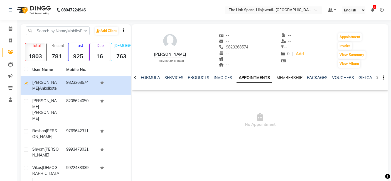
click at [280, 76] on link "MEMBERSHIP" at bounding box center [290, 77] width 26 height 5
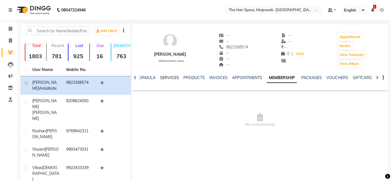
click at [169, 76] on link "SERVICES" at bounding box center [169, 77] width 19 height 5
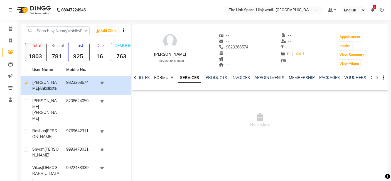
click at [160, 75] on link "FORMULA" at bounding box center [163, 77] width 19 height 5
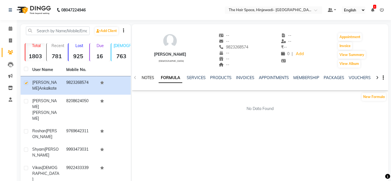
click at [149, 76] on link "NOTES" at bounding box center [148, 77] width 13 height 5
click at [198, 77] on link "SERVICES" at bounding box center [196, 77] width 19 height 5
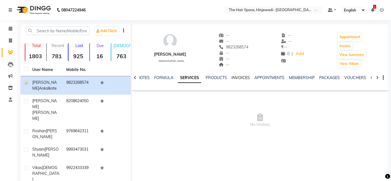
click at [238, 77] on link "INVOICES" at bounding box center [241, 77] width 18 height 5
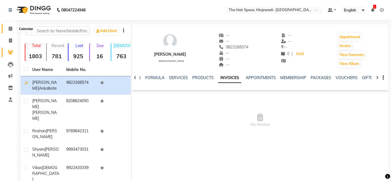
click at [10, 27] on icon at bounding box center [11, 28] width 4 height 4
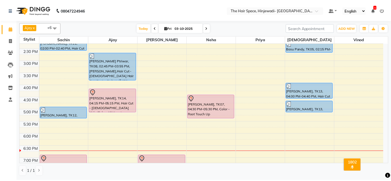
scroll to position [154, 0]
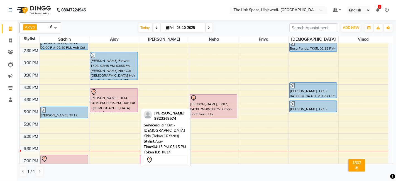
click at [120, 92] on div at bounding box center [113, 92] width 46 height 7
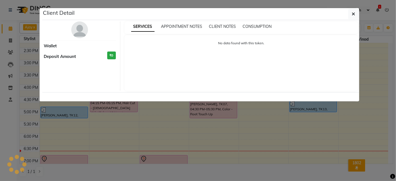
select select "7"
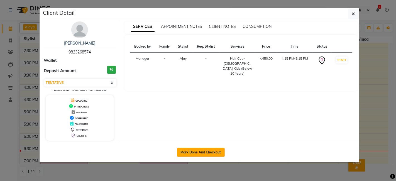
click at [186, 152] on button "Mark Done And Checkout" at bounding box center [201, 152] width 48 height 9
select select "service"
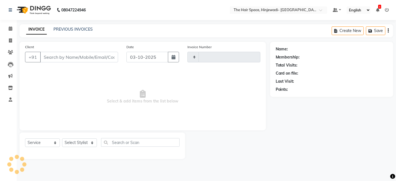
type input "2593"
select select "6697"
type input "9823268574"
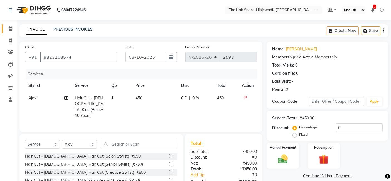
scroll to position [42, 0]
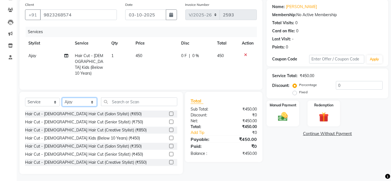
click at [93, 100] on select "Select Stylist [PERSON_NAME] Jyoti [PERSON_NAME] Manager [PERSON_NAME] Priya Sa…" at bounding box center [79, 102] width 35 height 9
select select "84665"
click at [62, 98] on select "Select Stylist [PERSON_NAME] Jyoti [PERSON_NAME] Manager [PERSON_NAME] Priya Sa…" at bounding box center [79, 102] width 35 height 9
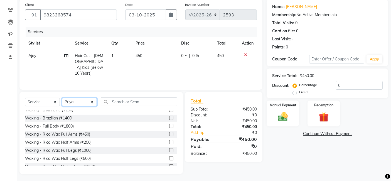
scroll to position [525, 0]
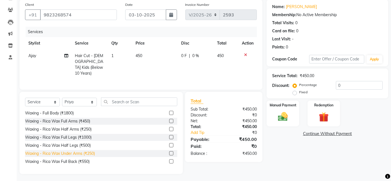
click at [64, 152] on div "Waxing - Rica Wax Under Arms (₹250)" at bounding box center [60, 154] width 70 height 6
checkbox input "false"
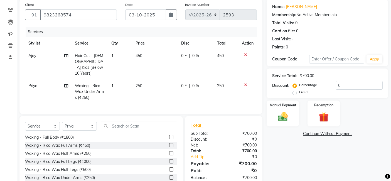
scroll to position [67, 0]
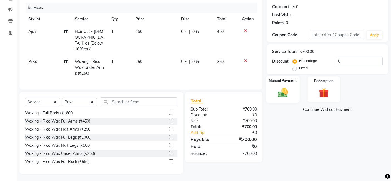
click at [273, 88] on div "Manual Payment" at bounding box center [283, 89] width 34 height 27
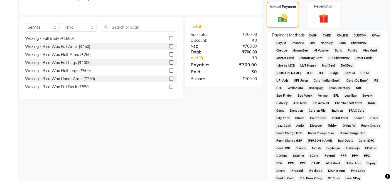
scroll to position [128, 0]
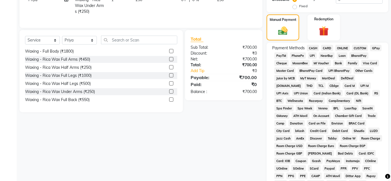
click at [376, 50] on span "GPay" at bounding box center [375, 48] width 11 height 6
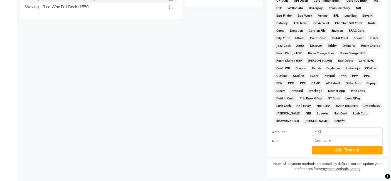
scroll to position [231, 0]
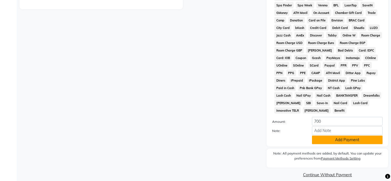
click at [330, 136] on button "Add Payment" at bounding box center [347, 140] width 71 height 9
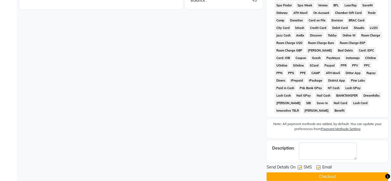
scroll to position [233, 0]
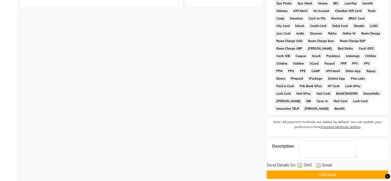
click at [301, 163] on label at bounding box center [300, 165] width 4 height 4
click at [301, 164] on input "checkbox" at bounding box center [300, 166] width 4 height 4
checkbox input "false"
click at [319, 163] on label at bounding box center [318, 165] width 4 height 4
click at [319, 164] on input "checkbox" at bounding box center [318, 166] width 4 height 4
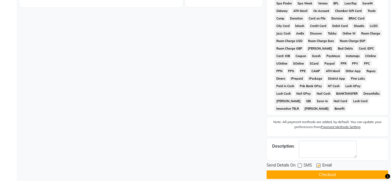
checkbox input "false"
click at [318, 170] on button "Checkout" at bounding box center [328, 174] width 122 height 9
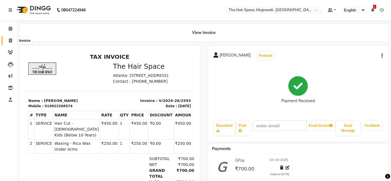
click at [10, 39] on icon at bounding box center [10, 40] width 3 height 4
select select "service"
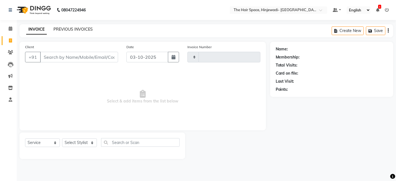
click at [71, 28] on link "PREVIOUS INVOICES" at bounding box center [72, 29] width 39 height 5
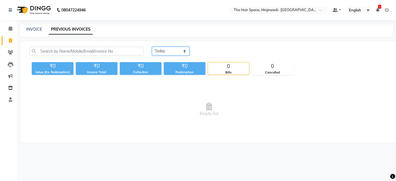
click at [161, 51] on select "[DATE] [DATE] Custom Range" at bounding box center [170, 51] width 37 height 9
click at [152, 47] on select "[DATE] [DATE] Custom Range" at bounding box center [170, 51] width 37 height 9
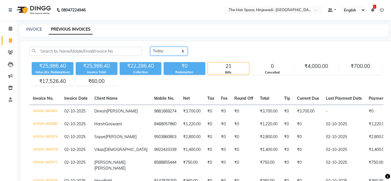
click at [187, 52] on select "[DATE] [DATE] Custom Range" at bounding box center [168, 51] width 37 height 9
select select "[DATE]"
click at [150, 47] on select "[DATE] [DATE] Custom Range" at bounding box center [168, 51] width 37 height 9
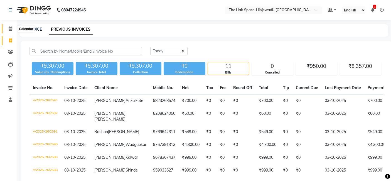
click at [10, 31] on span at bounding box center [11, 29] width 10 height 6
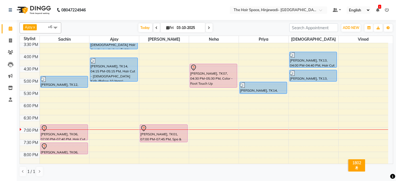
scroll to position [185, 0]
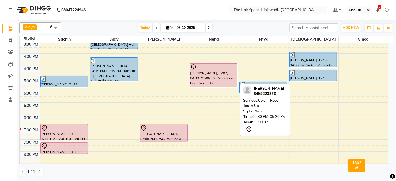
click at [192, 76] on div "[PERSON_NAME], TK07, 04:30 PM-05:30 PM, Color - Root Touch Up" at bounding box center [213, 75] width 47 height 23
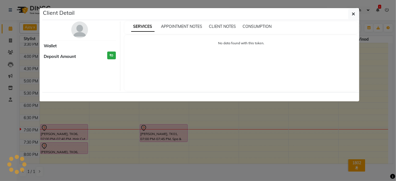
select select "7"
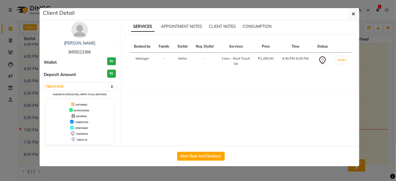
click at [82, 34] on img at bounding box center [79, 29] width 17 height 17
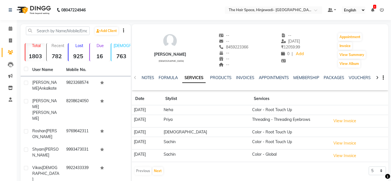
click at [273, 107] on td "Color - Root Touch Up" at bounding box center [289, 110] width 79 height 10
click at [262, 108] on td "Color - Root Touch Up" at bounding box center [289, 110] width 79 height 10
click at [335, 145] on button "View Invoice" at bounding box center [345, 143] width 28 height 9
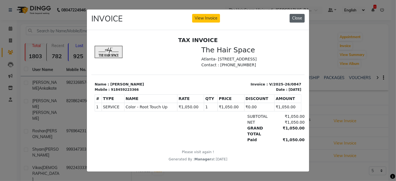
click at [300, 17] on button "Close" at bounding box center [296, 18] width 15 height 9
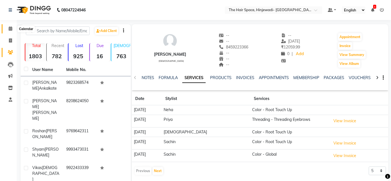
click at [10, 28] on icon at bounding box center [11, 28] width 4 height 4
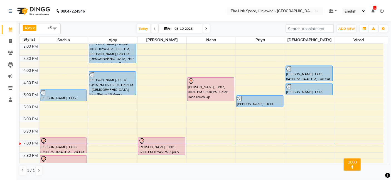
scroll to position [185, 0]
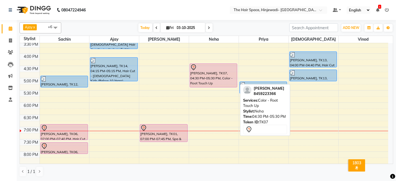
click at [214, 68] on div at bounding box center [213, 67] width 46 height 7
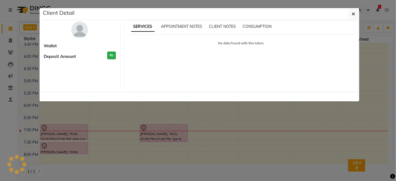
select select "7"
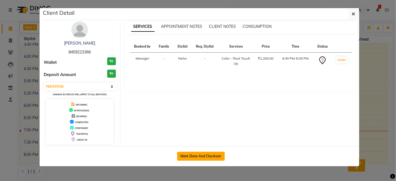
click at [192, 157] on button "Mark Done And Checkout" at bounding box center [201, 156] width 48 height 9
select select "6697"
select select "service"
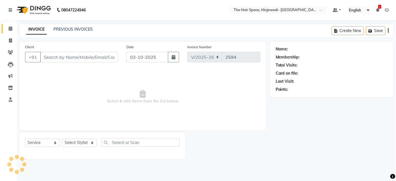
type input "8459223366"
select select "78024"
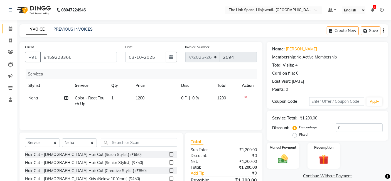
scroll to position [42, 0]
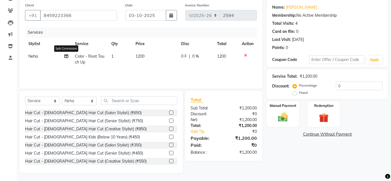
click at [66, 55] on icon at bounding box center [66, 56] width 4 height 4
select select "78024"
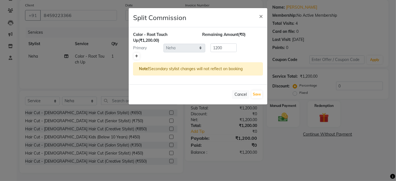
click at [138, 56] on link at bounding box center [137, 56] width 6 height 7
type input "600"
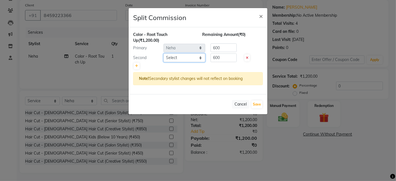
click at [183, 56] on select "Select [PERSON_NAME] [PERSON_NAME] Manager [PERSON_NAME] Priya Sachin [PERSON_N…" at bounding box center [184, 57] width 42 height 9
select select "84665"
click at [163, 53] on select "Select [PERSON_NAME] [PERSON_NAME] Manager [PERSON_NAME] Priya Sachin [PERSON_N…" at bounding box center [184, 57] width 42 height 9
click at [227, 55] on input "600" at bounding box center [223, 57] width 26 height 9
click at [231, 49] on input "600" at bounding box center [223, 47] width 26 height 9
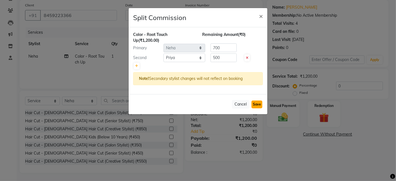
click at [255, 105] on button "Save" at bounding box center [256, 104] width 11 height 8
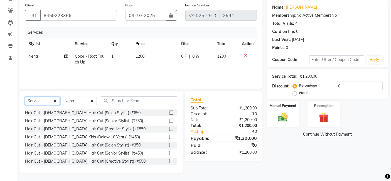
click at [44, 100] on select "Select Service Product Membership Package Voucher Prepaid Gift Card" at bounding box center [42, 101] width 35 height 9
click at [25, 97] on select "Select Service Product Membership Package Voucher Prepaid Gift Card" at bounding box center [42, 101] width 35 height 9
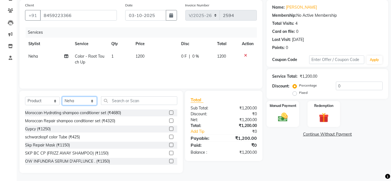
click at [79, 102] on select "Select Stylist [PERSON_NAME] Jyoti [PERSON_NAME] Manager [PERSON_NAME] Priya Sa…" at bounding box center [79, 101] width 35 height 9
click at [62, 97] on select "Select Stylist [PERSON_NAME] Jyoti [PERSON_NAME] Manager [PERSON_NAME] Priya Sa…" at bounding box center [79, 101] width 35 height 9
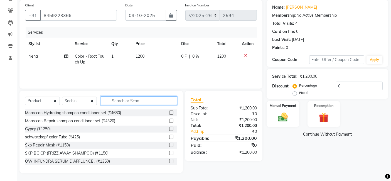
click at [124, 99] on input "text" at bounding box center [139, 100] width 76 height 9
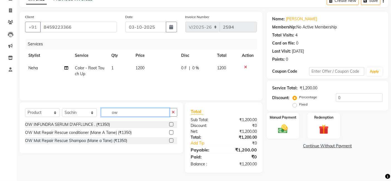
scroll to position [29, 0]
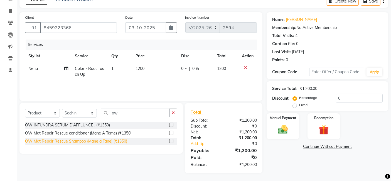
click at [115, 141] on div "OW Mat Repair Rescue Shampoo (Mane a Tane) (₹1350)" at bounding box center [76, 141] width 102 height 6
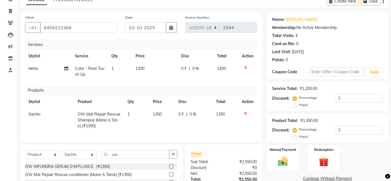
click at [162, 112] on td "1350" at bounding box center [162, 120] width 26 height 24
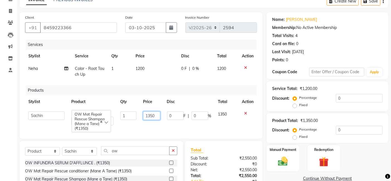
click at [149, 115] on input "1350" at bounding box center [151, 115] width 17 height 9
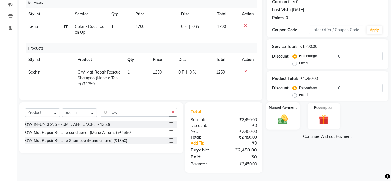
click at [284, 127] on div "Manual Payment" at bounding box center [283, 115] width 34 height 27
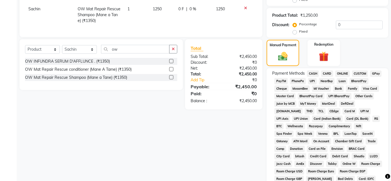
scroll to position [42, 0]
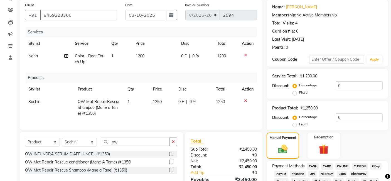
click at [156, 58] on td "1200" at bounding box center [155, 59] width 46 height 18
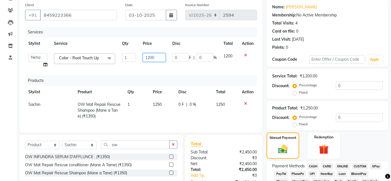
click at [163, 56] on input "1200" at bounding box center [154, 57] width 23 height 9
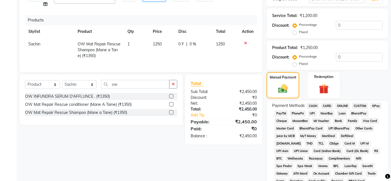
scroll to position [104, 0]
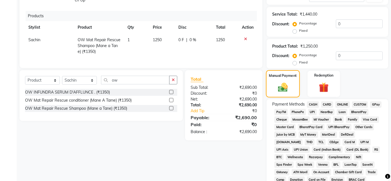
click at [297, 78] on div "Manual Payment" at bounding box center [283, 83] width 34 height 27
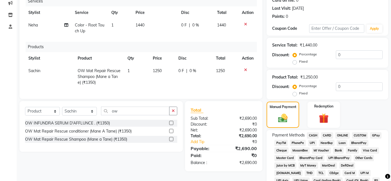
scroll to position [11, 0]
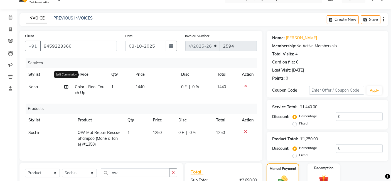
click at [65, 87] on icon at bounding box center [66, 87] width 4 height 4
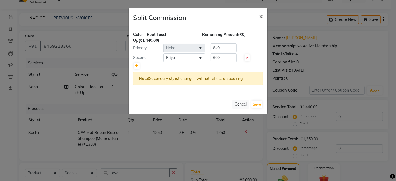
click at [260, 16] on span "×" at bounding box center [261, 16] width 4 height 8
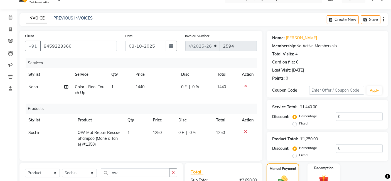
scroll to position [104, 0]
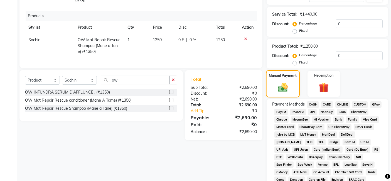
click at [280, 81] on div "Manual Payment" at bounding box center [283, 83] width 34 height 27
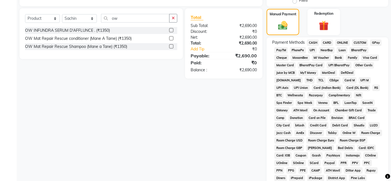
click at [375, 43] on span "GPay" at bounding box center [375, 43] width 11 height 6
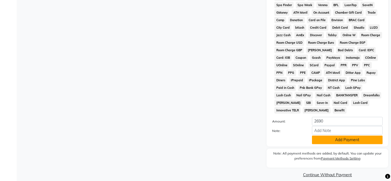
click at [326, 136] on button "Add Payment" at bounding box center [347, 140] width 71 height 9
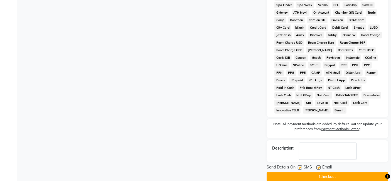
scroll to position [265, 0]
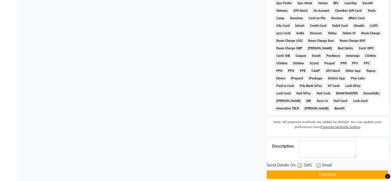
click at [300, 163] on label at bounding box center [300, 165] width 4 height 4
click at [300, 164] on input "checkbox" at bounding box center [300, 166] width 4 height 4
click at [318, 163] on label at bounding box center [318, 165] width 4 height 4
click at [318, 164] on input "checkbox" at bounding box center [318, 166] width 4 height 4
click at [314, 170] on button "Checkout" at bounding box center [328, 174] width 122 height 9
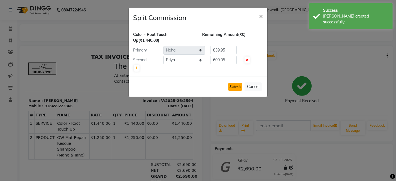
click at [239, 86] on button "Submit" at bounding box center [235, 87] width 14 height 8
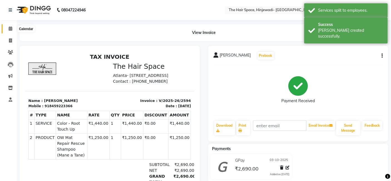
drag, startPoint x: 12, startPoint y: 27, endPoint x: 15, endPoint y: 33, distance: 6.5
click at [12, 28] on icon at bounding box center [11, 28] width 4 height 4
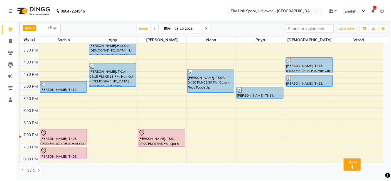
scroll to position [118, 0]
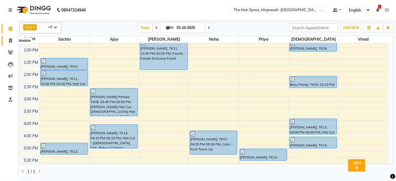
click at [9, 41] on icon at bounding box center [10, 40] width 3 height 4
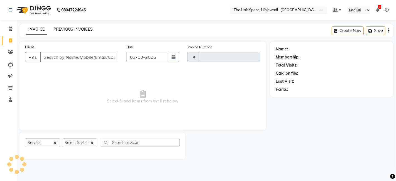
click at [68, 29] on link "PREVIOUS INVOICES" at bounding box center [72, 29] width 39 height 5
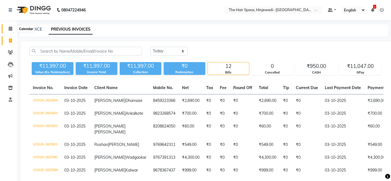
click at [10, 29] on icon at bounding box center [11, 28] width 4 height 4
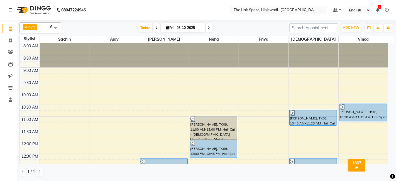
click at [208, 28] on icon at bounding box center [209, 27] width 2 height 3
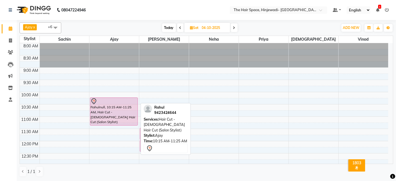
click at [116, 102] on div at bounding box center [113, 101] width 46 height 7
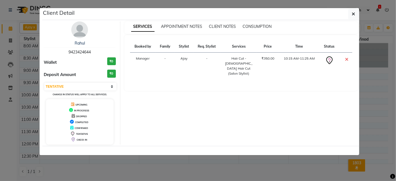
drag, startPoint x: 81, startPoint y: 31, endPoint x: 89, endPoint y: 30, distance: 8.1
click at [81, 31] on img at bounding box center [79, 29] width 17 height 17
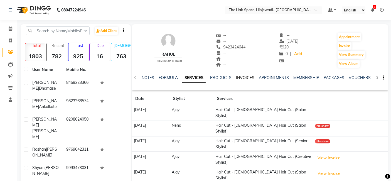
click at [245, 77] on link "INVOICES" at bounding box center [245, 77] width 18 height 5
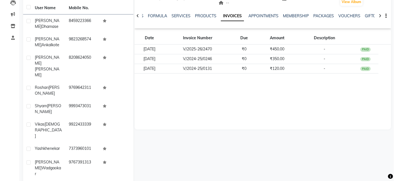
scroll to position [31, 0]
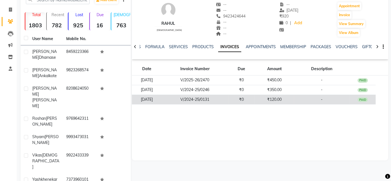
click at [217, 98] on td "V/2024-25/0131" at bounding box center [194, 100] width 67 height 10
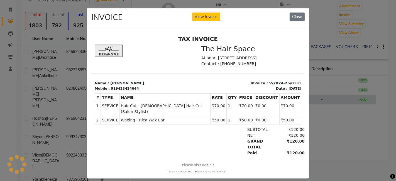
scroll to position [0, 0]
click at [291, 19] on button "Close" at bounding box center [296, 17] width 15 height 9
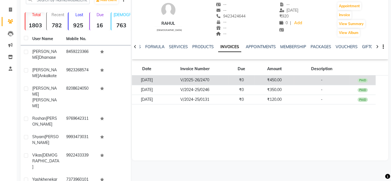
click at [218, 82] on td "V/2025-26/2470" at bounding box center [194, 80] width 67 height 10
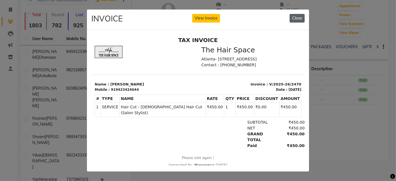
click at [295, 18] on button "Close" at bounding box center [296, 18] width 15 height 9
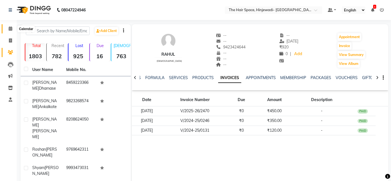
click at [10, 29] on icon at bounding box center [11, 28] width 4 height 4
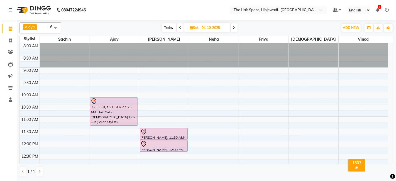
click at [169, 28] on span "Today" at bounding box center [169, 27] width 14 height 9
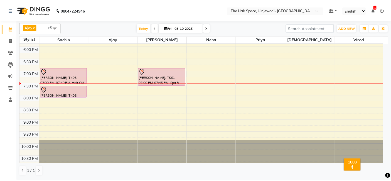
scroll to position [180, 0]
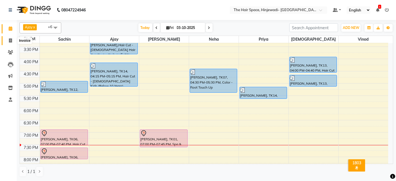
click at [11, 40] on icon at bounding box center [10, 40] width 3 height 4
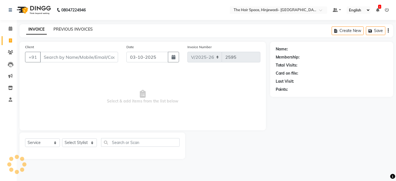
click at [79, 29] on link "PREVIOUS INVOICES" at bounding box center [72, 29] width 39 height 5
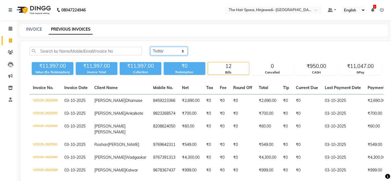
drag, startPoint x: 176, startPoint y: 51, endPoint x: 172, endPoint y: 55, distance: 5.3
click at [176, 51] on select "[DATE] [DATE] Custom Range" at bounding box center [168, 51] width 37 height 9
click at [150, 47] on select "[DATE] [DATE] Custom Range" at bounding box center [168, 51] width 37 height 9
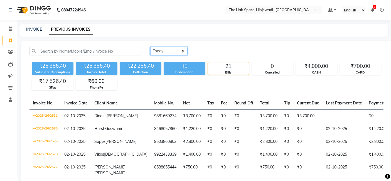
click at [174, 50] on select "[DATE] [DATE] Custom Range" at bounding box center [168, 51] width 37 height 9
click at [150, 47] on select "[DATE] [DATE] Custom Range" at bounding box center [168, 51] width 37 height 9
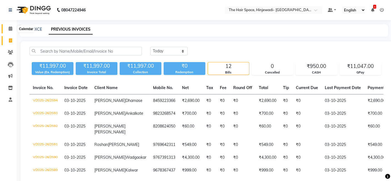
click at [9, 28] on icon at bounding box center [11, 28] width 4 height 4
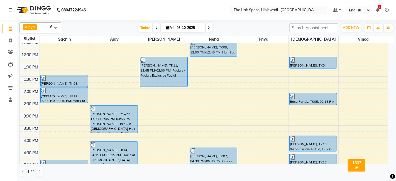
scroll to position [87, 0]
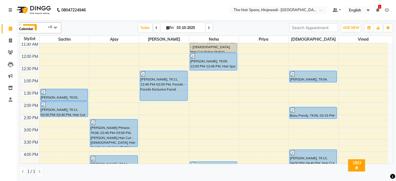
click at [10, 30] on icon at bounding box center [11, 28] width 4 height 4
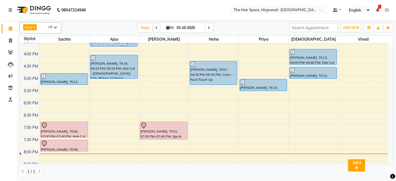
scroll to position [216, 0]
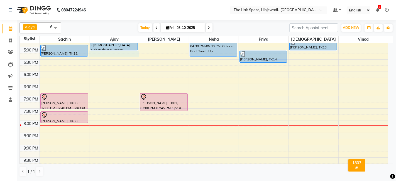
click at [105, 55] on div "8:00 AM 8:30 AM 9:00 AM 9:30 AM 10:00 AM 10:30 AM 11:00 AM 11:30 AM 12:00 PM 12…" at bounding box center [204, 10] width 368 height 367
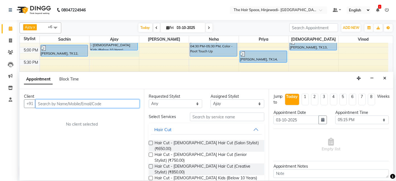
click at [90, 104] on input "text" at bounding box center [87, 103] width 104 height 9
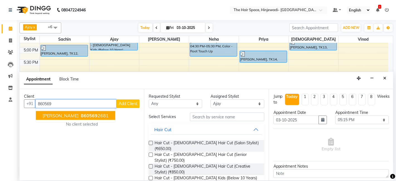
click at [89, 117] on span "860569" at bounding box center [89, 116] width 17 height 6
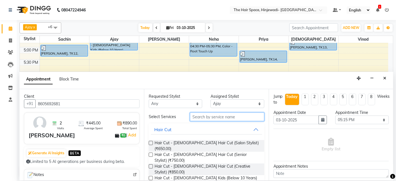
click at [225, 116] on input "text" at bounding box center [227, 116] width 74 height 9
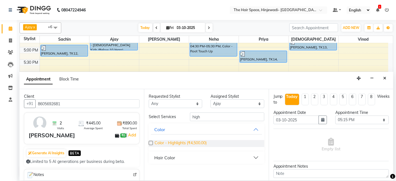
click at [158, 141] on span "Color - Highlights (₹4,500.00)" at bounding box center [180, 143] width 52 height 7
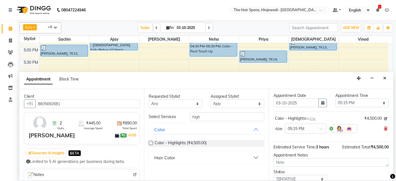
scroll to position [0, 0]
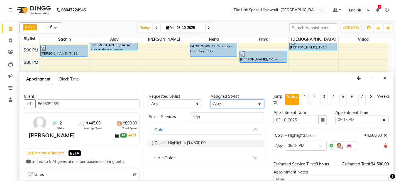
click at [228, 103] on select "Select [PERSON_NAME] Jyoti [PERSON_NAME] Neha [PERSON_NAME] Priya Sachin [PERSO…" at bounding box center [236, 103] width 53 height 9
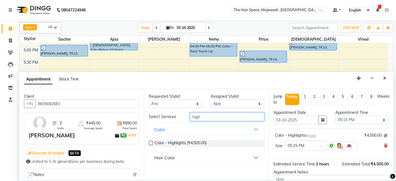
click at [214, 115] on input "high" at bounding box center [227, 116] width 74 height 9
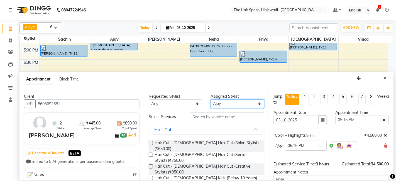
click at [227, 103] on select "Select [PERSON_NAME] Jyoti [PERSON_NAME] Neha [PERSON_NAME] Priya Sachin [PERSO…" at bounding box center [236, 103] width 53 height 9
click at [210, 99] on select "Select [PERSON_NAME] Jyoti [PERSON_NAME] Neha [PERSON_NAME] Priya Sachin [PERSO…" at bounding box center [236, 103] width 53 height 9
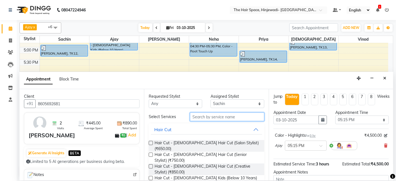
click at [205, 115] on input "text" at bounding box center [227, 116] width 74 height 9
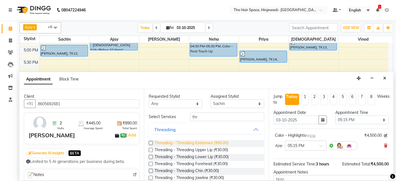
click at [193, 142] on span "Threading - Threading Eyebrows (₹60.00)" at bounding box center [191, 143] width 74 height 7
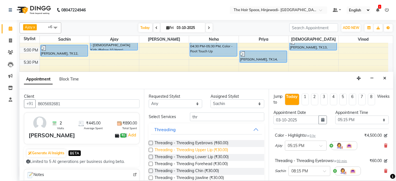
click at [198, 149] on span "Threading - Threading Upper Lip (₹30.00)" at bounding box center [190, 150] width 73 height 7
click at [201, 157] on span "Threading - Threading Lower Lip (₹30.00)" at bounding box center [191, 157] width 74 height 7
click at [203, 164] on span "Threading - Threading Forehead (₹30.00)" at bounding box center [190, 164] width 73 height 7
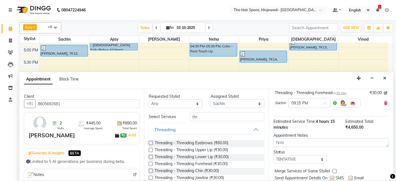
scroll to position [162, 0]
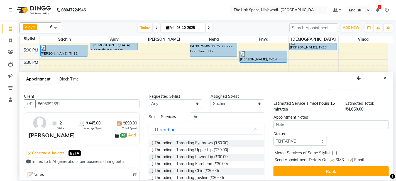
click at [350, 159] on label at bounding box center [350, 160] width 4 height 4
click at [350, 159] on input "checkbox" at bounding box center [350, 161] width 4 height 4
click at [332, 159] on label at bounding box center [332, 160] width 4 height 4
click at [332, 159] on input "checkbox" at bounding box center [332, 161] width 4 height 4
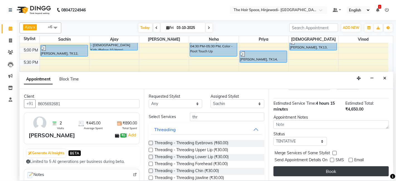
click at [325, 168] on button "Book" at bounding box center [330, 171] width 115 height 10
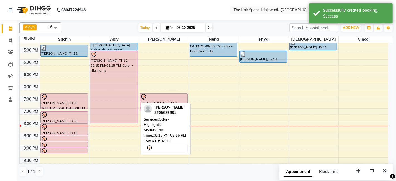
click at [122, 88] on div "[PERSON_NAME], TK15, 05:15 PM-08:15 PM, Color - Highlights" at bounding box center [113, 87] width 47 height 72
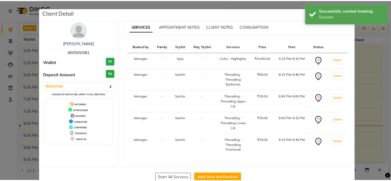
scroll to position [14, 0]
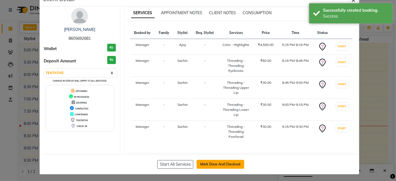
click at [216, 164] on button "Mark Done And Checkout" at bounding box center [220, 164] width 48 height 9
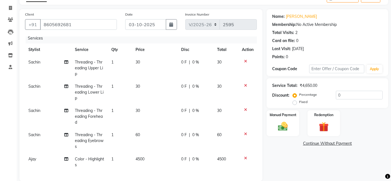
scroll to position [63, 0]
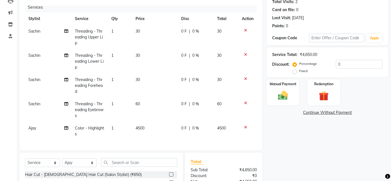
click at [144, 126] on td "4500" at bounding box center [155, 131] width 46 height 18
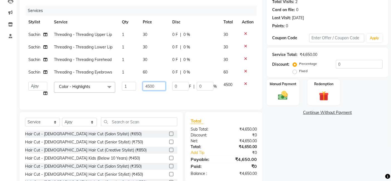
click at [164, 86] on input "4500" at bounding box center [154, 86] width 23 height 9
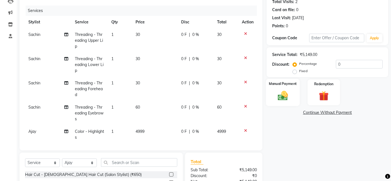
click at [288, 94] on img at bounding box center [283, 96] width 17 height 12
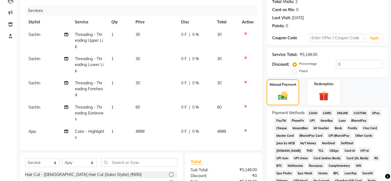
scroll to position [125, 0]
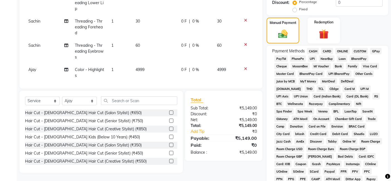
click at [376, 51] on span "GPay" at bounding box center [375, 51] width 11 height 6
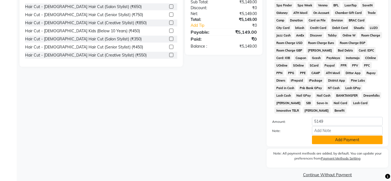
click at [329, 136] on button "Add Payment" at bounding box center [347, 140] width 71 height 9
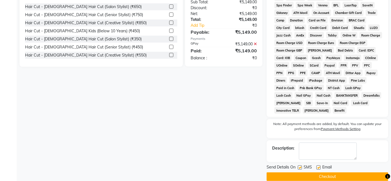
click at [300, 165] on label at bounding box center [300, 167] width 4 height 4
click at [300, 166] on input "checkbox" at bounding box center [300, 168] width 4 height 4
click at [319, 165] on label at bounding box center [318, 167] width 4 height 4
click at [319, 166] on input "checkbox" at bounding box center [318, 168] width 4 height 4
click at [316, 172] on button "Checkout" at bounding box center [328, 176] width 122 height 9
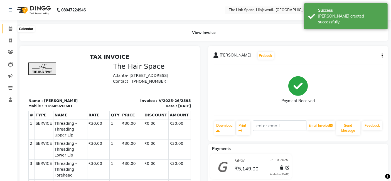
click at [11, 28] on icon at bounding box center [11, 28] width 4 height 4
